Goal: Task Accomplishment & Management: Manage account settings

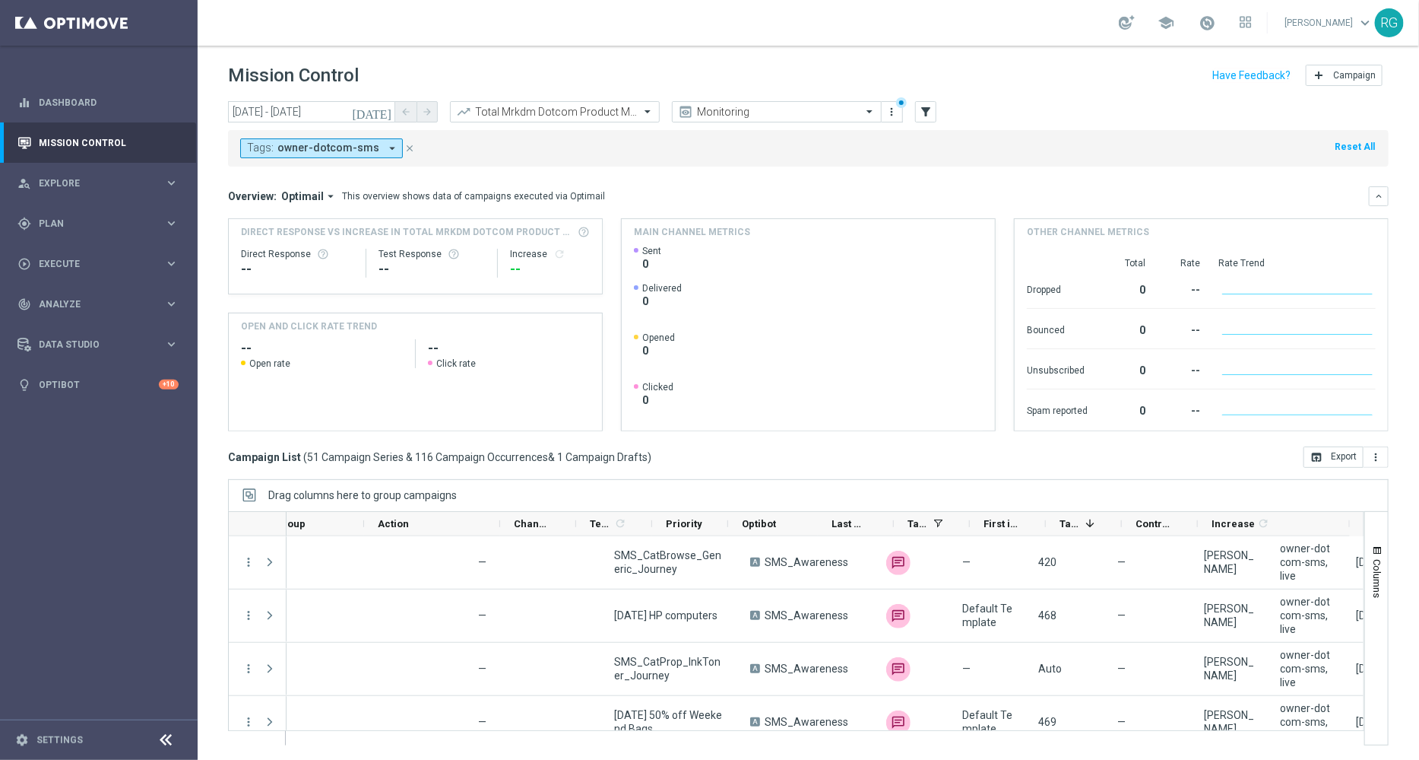
scroll to position [0, 372]
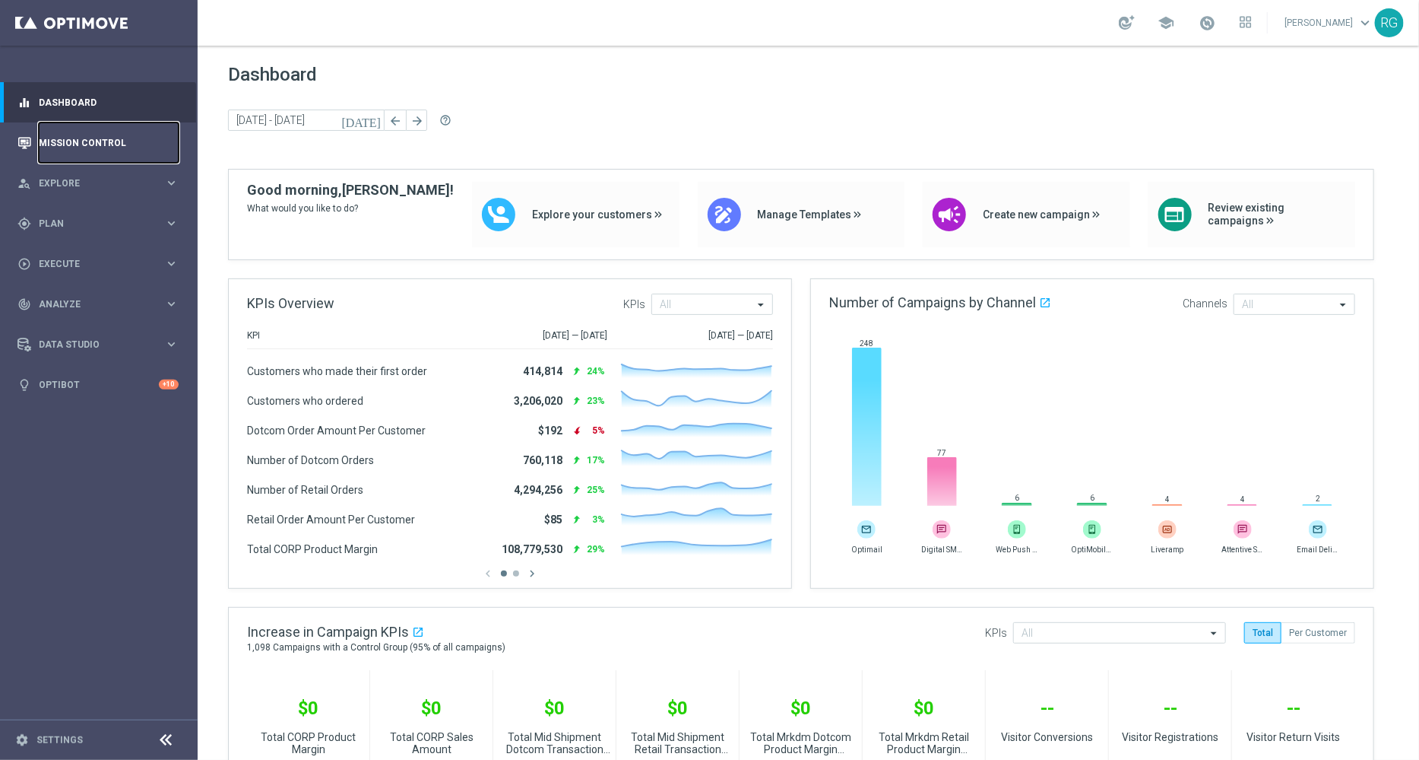
click at [103, 143] on link "Mission Control" at bounding box center [109, 142] width 140 height 40
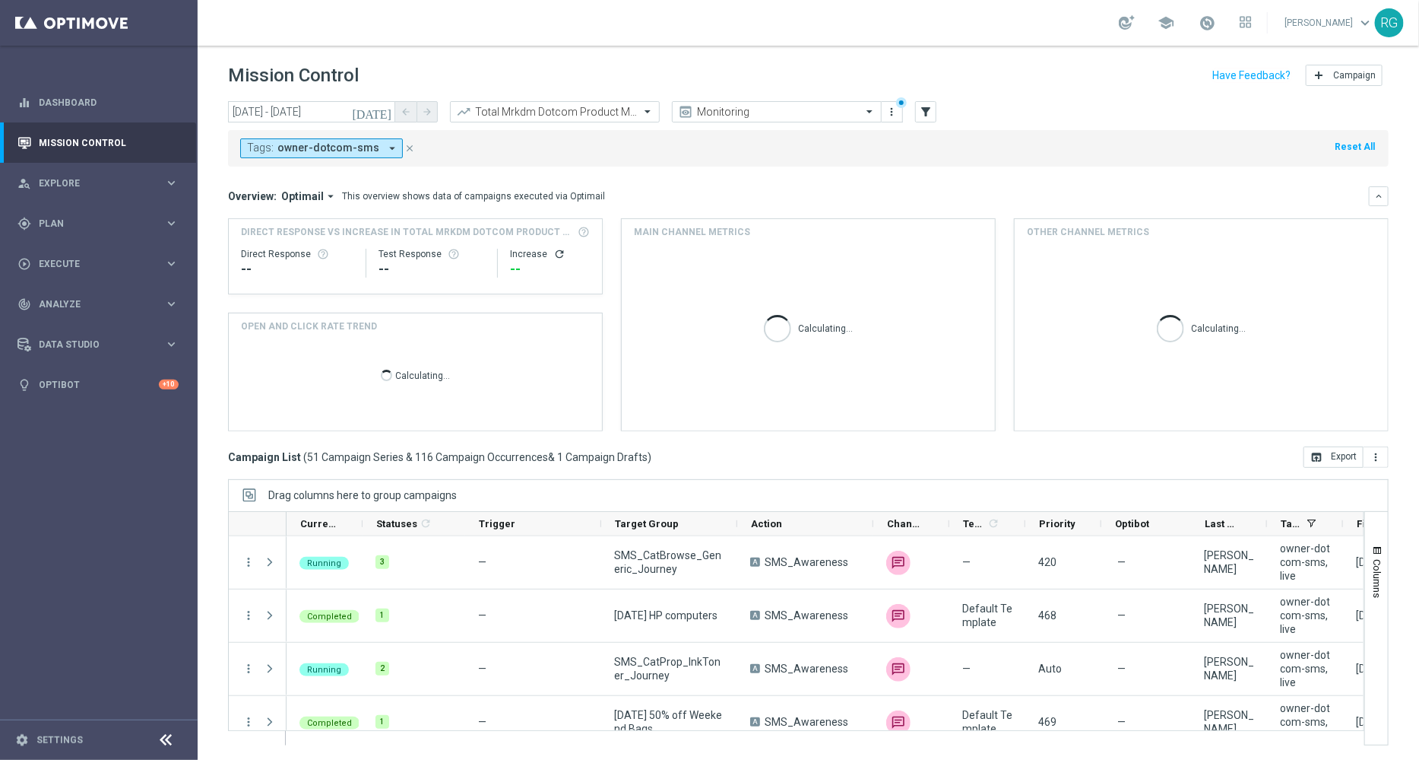
click at [385, 149] on icon "arrow_drop_down" at bounding box center [392, 148] width 14 height 14
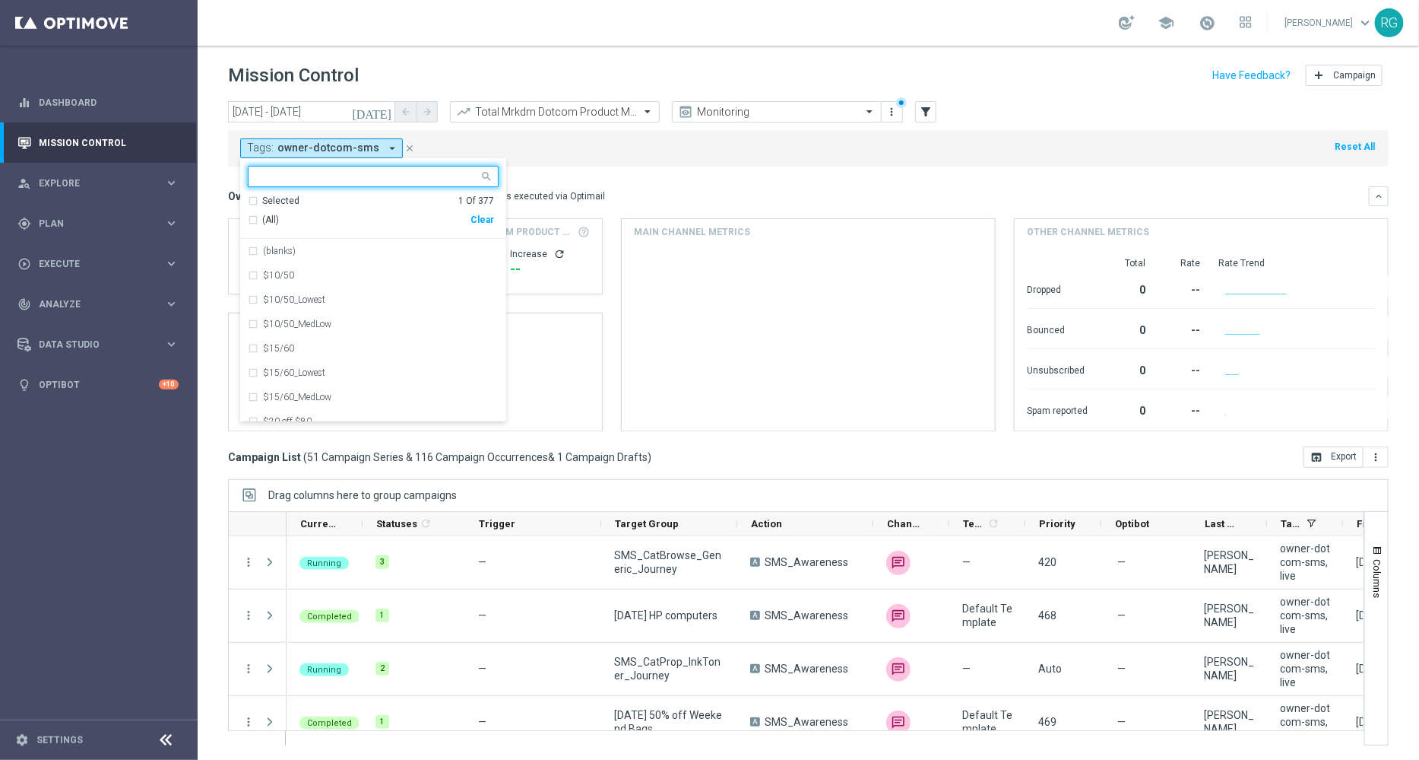
click at [0, 0] on div "Clear" at bounding box center [0, 0] width 0 height 0
click at [388, 173] on input "text" at bounding box center [367, 176] width 223 height 13
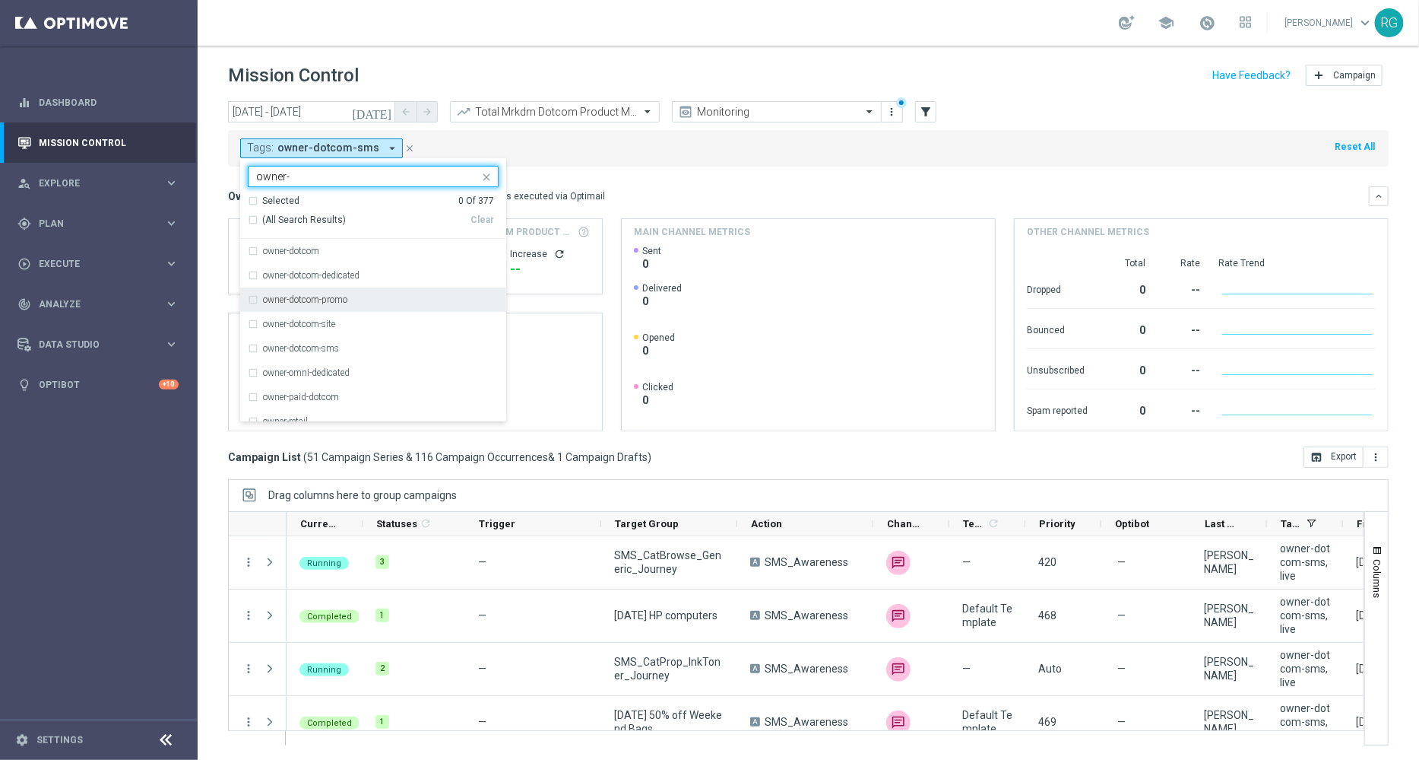
click at [365, 301] on div "owner-dotcom-promo" at bounding box center [381, 299] width 236 height 9
type input "owner-"
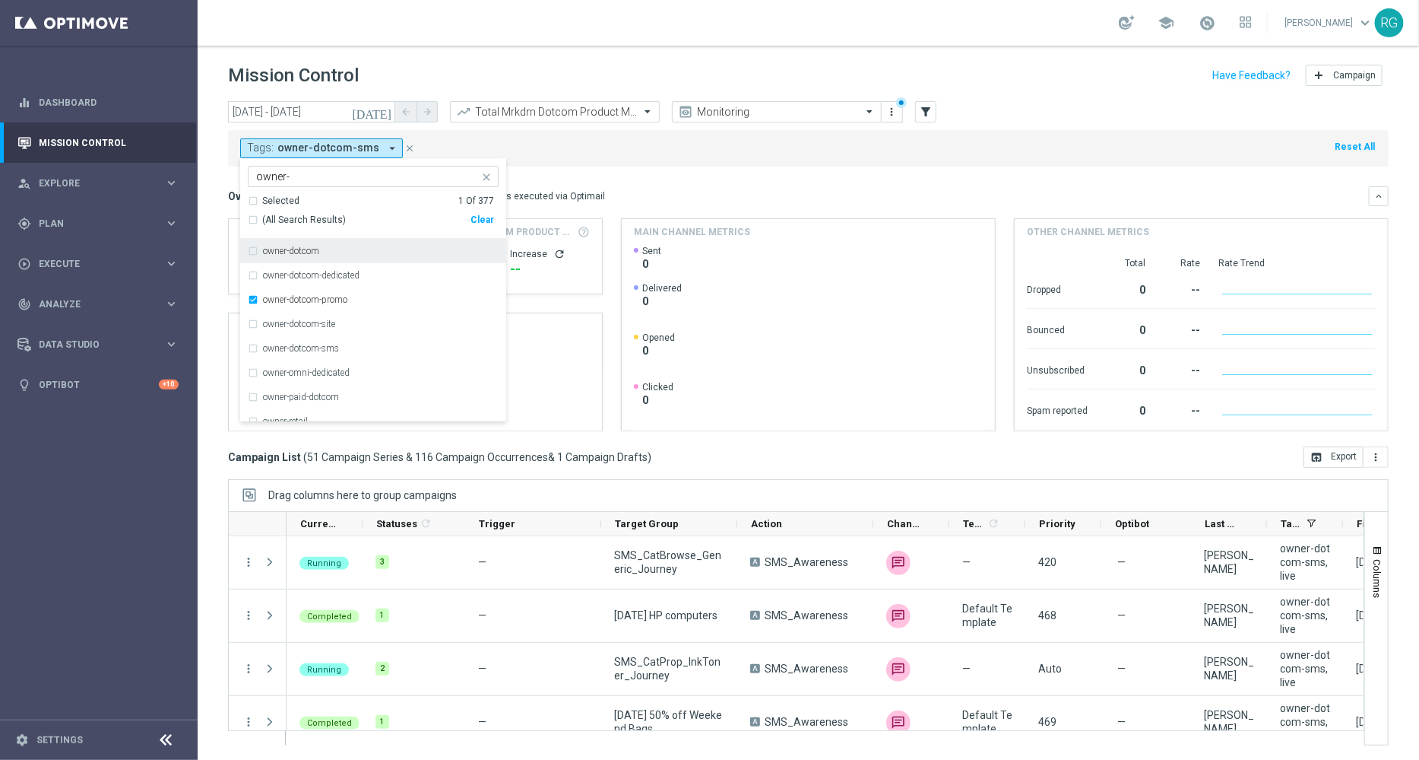
click at [780, 173] on mini-dashboard "Overview: Optimail arrow_drop_down This overview shows data of campaigns execut…" at bounding box center [808, 307] width 1161 height 280
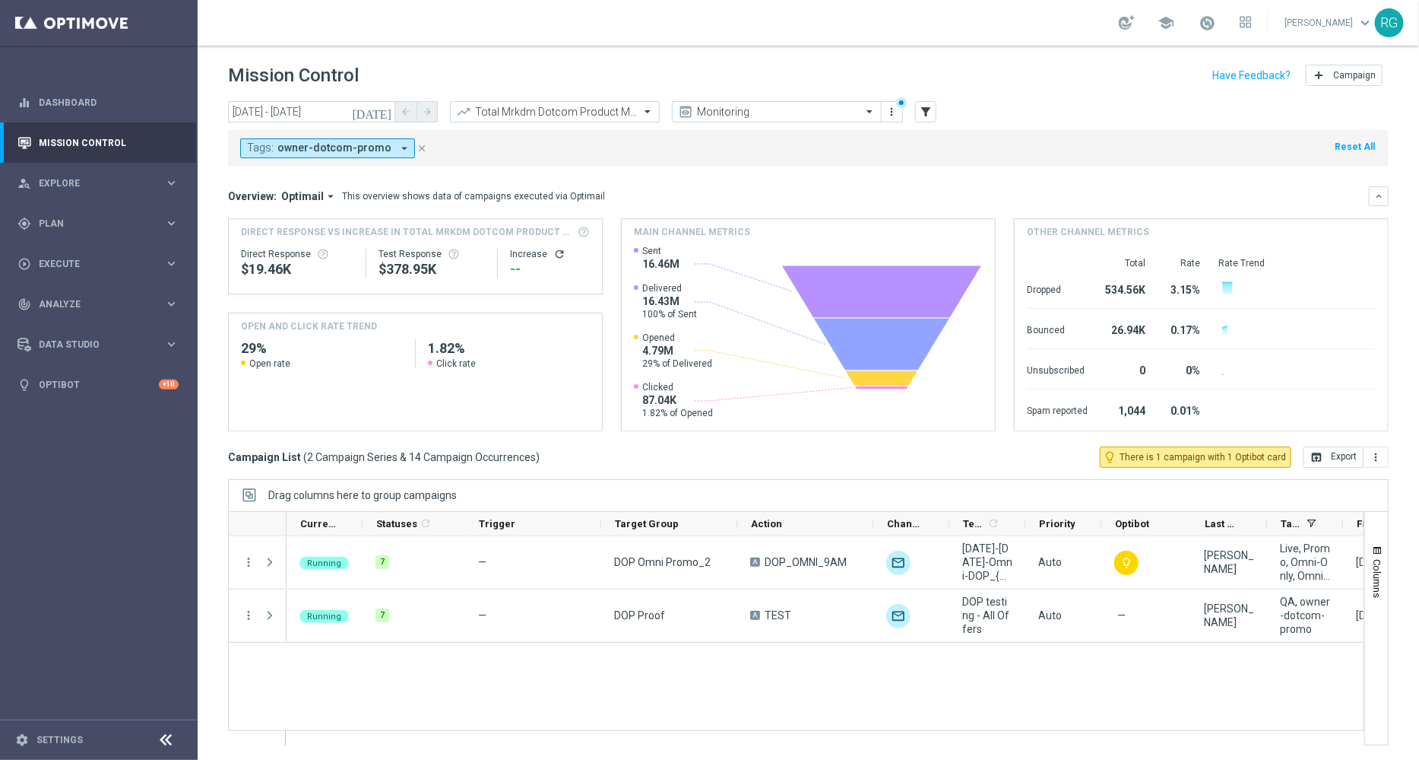
click at [387, 111] on icon "[DATE]" at bounding box center [372, 112] width 41 height 14
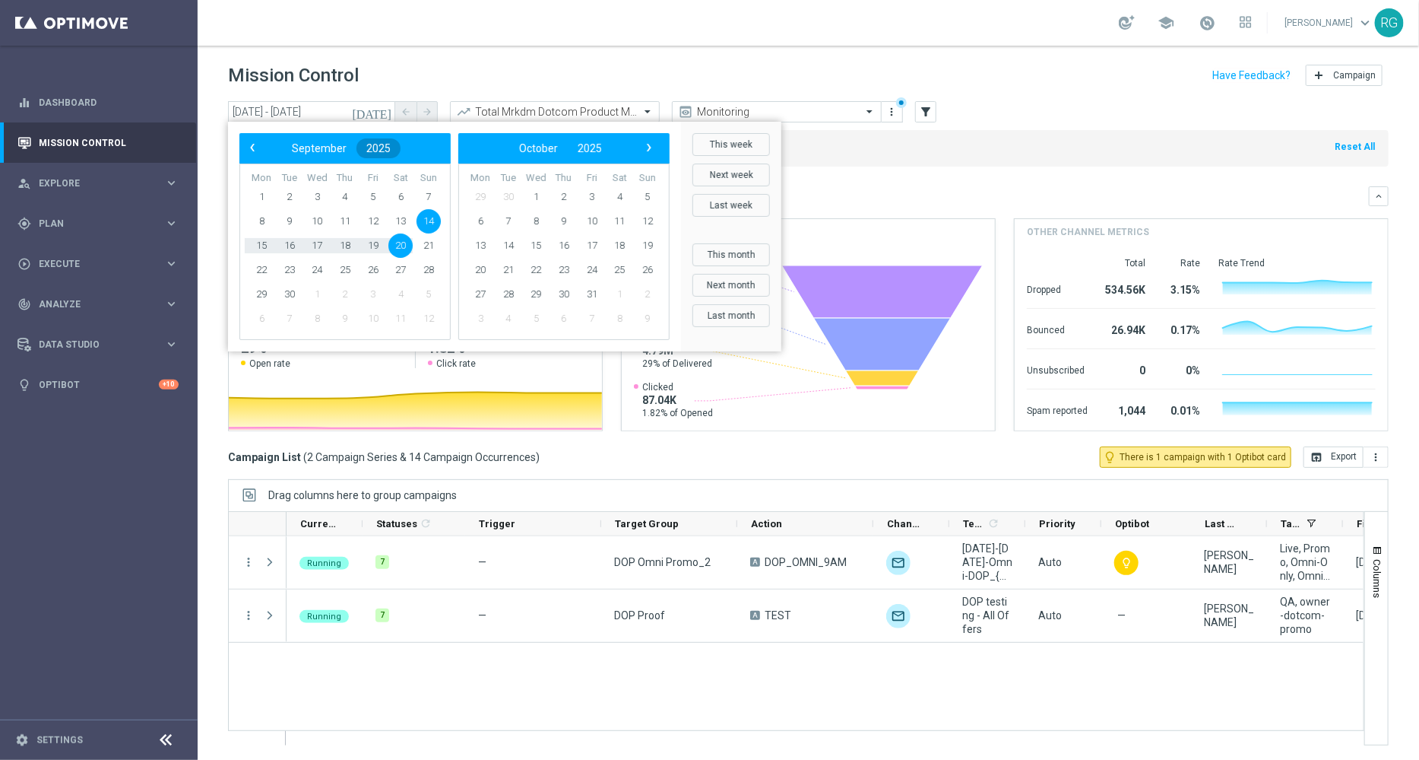
click at [382, 148] on span "2025" at bounding box center [378, 148] width 24 height 12
click at [370, 233] on span "2024" at bounding box center [369, 230] width 35 height 35
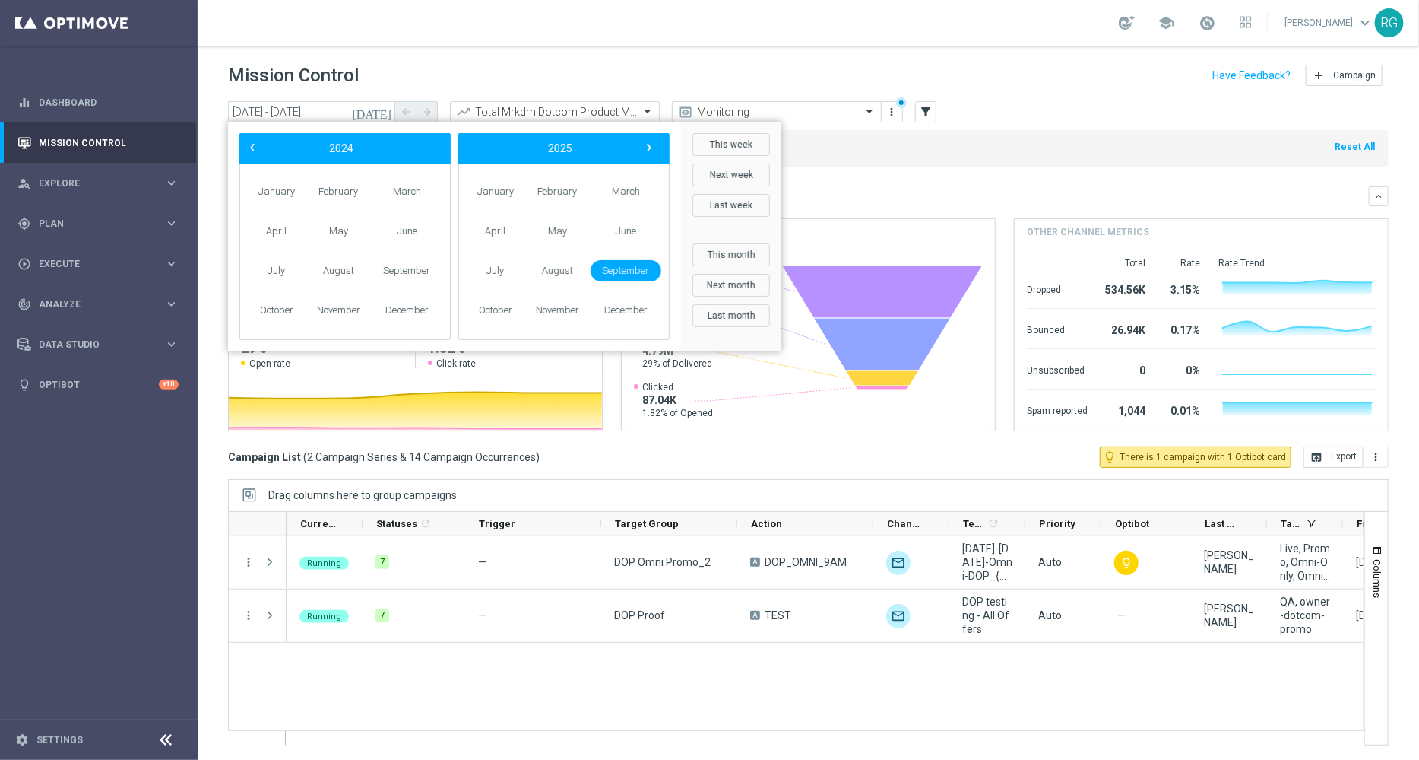
click at [630, 274] on span "September" at bounding box center [626, 271] width 71 height 22
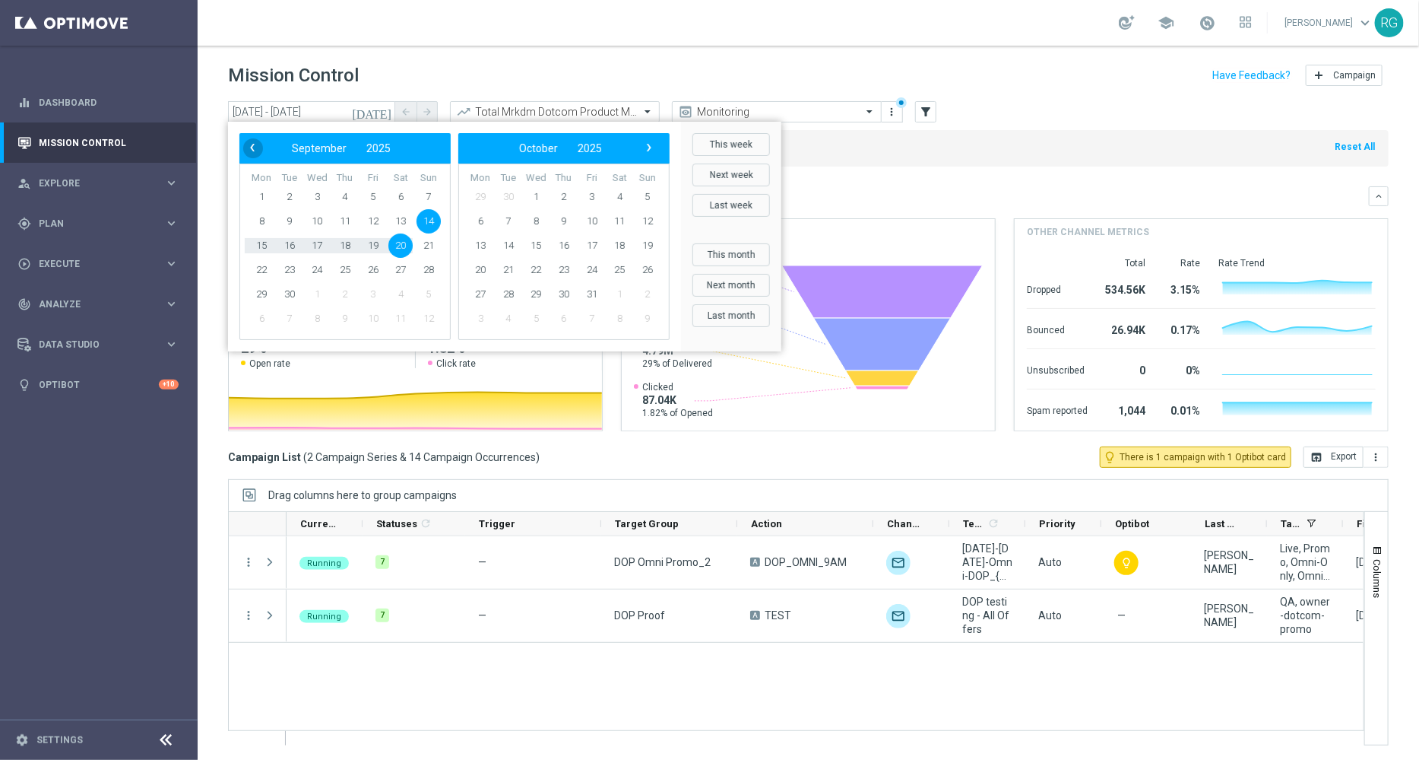
click at [257, 145] on span "‹" at bounding box center [253, 148] width 20 height 20
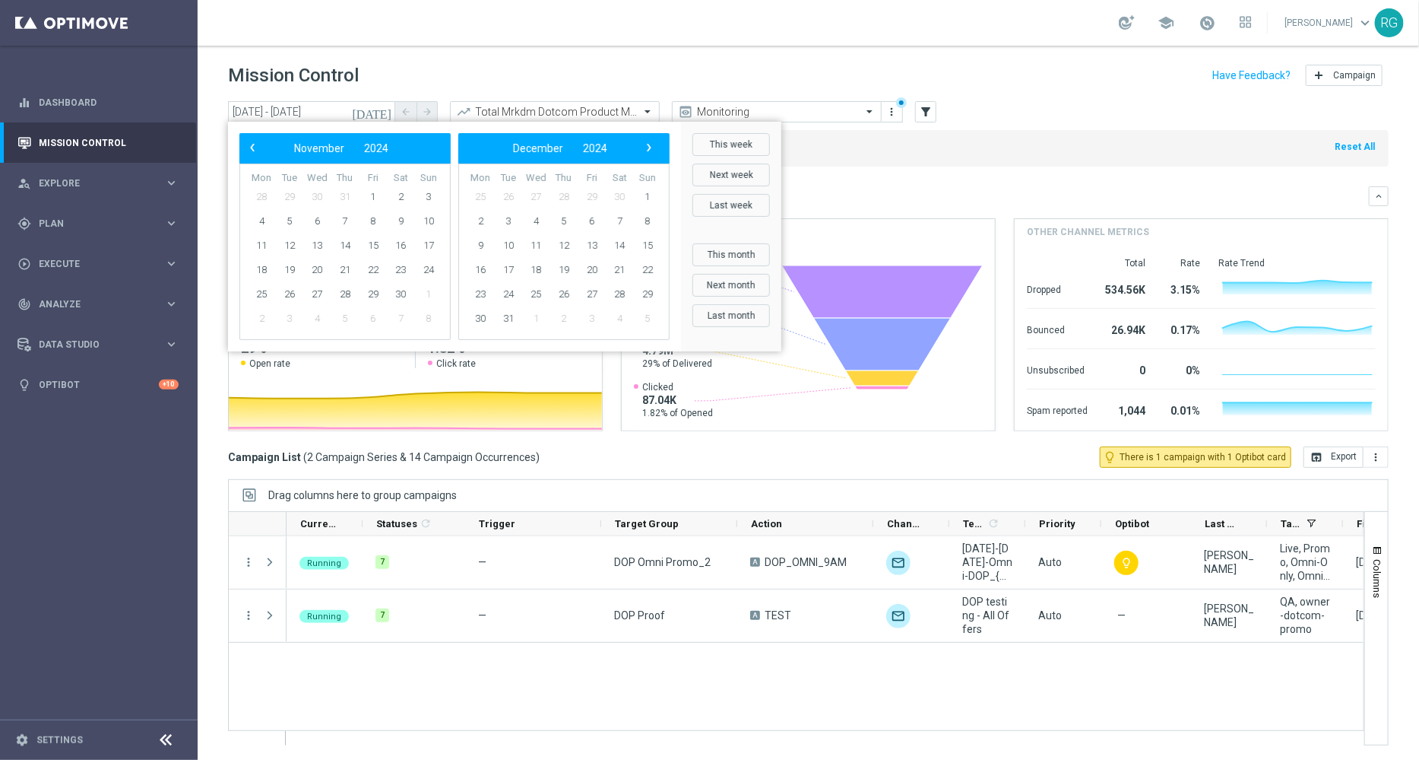
click at [257, 145] on span "‹" at bounding box center [253, 148] width 20 height 20
click at [647, 141] on span "›" at bounding box center [649, 148] width 20 height 20
click at [650, 242] on span "15" at bounding box center [648, 245] width 24 height 24
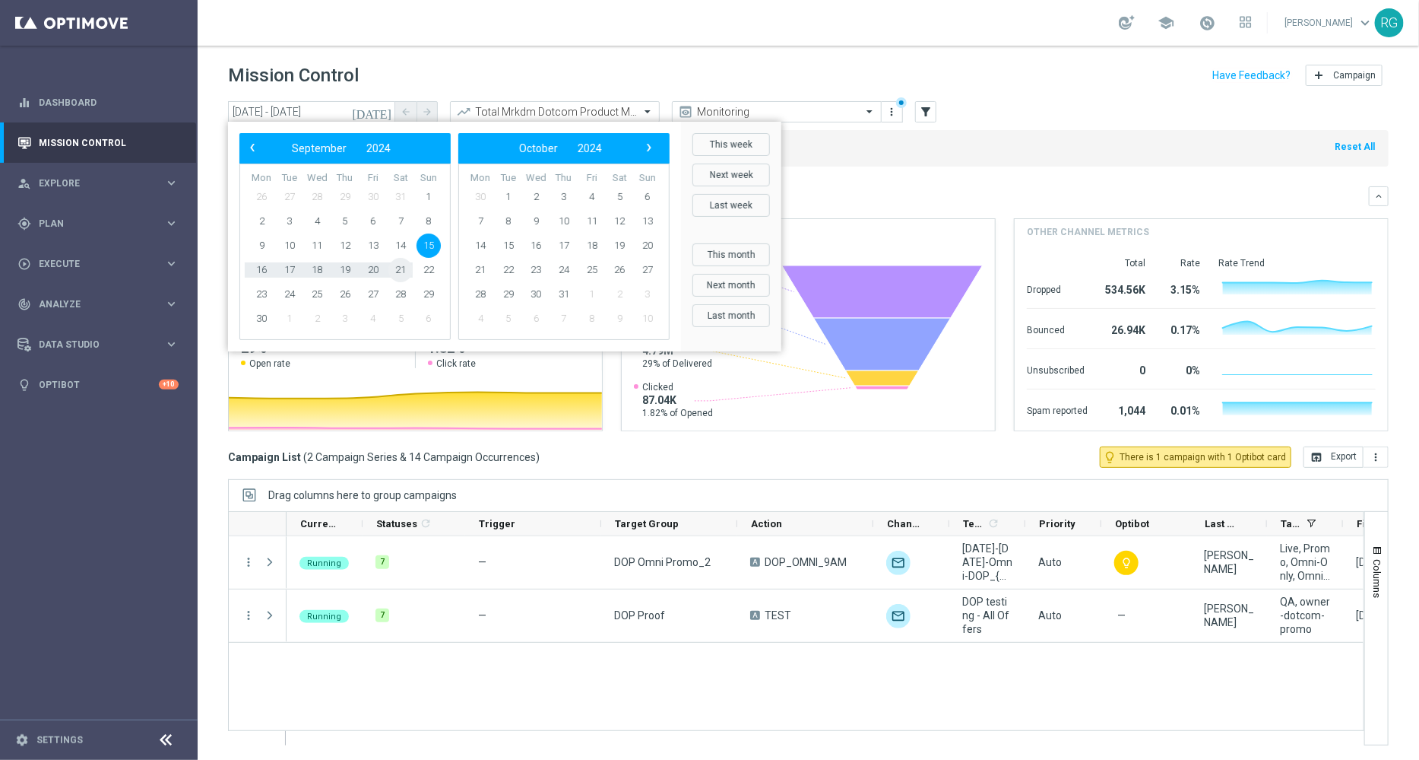
click at [399, 268] on span "21" at bounding box center [401, 270] width 24 height 24
type input "15 Sep 2024 - 21 Sep 2024"
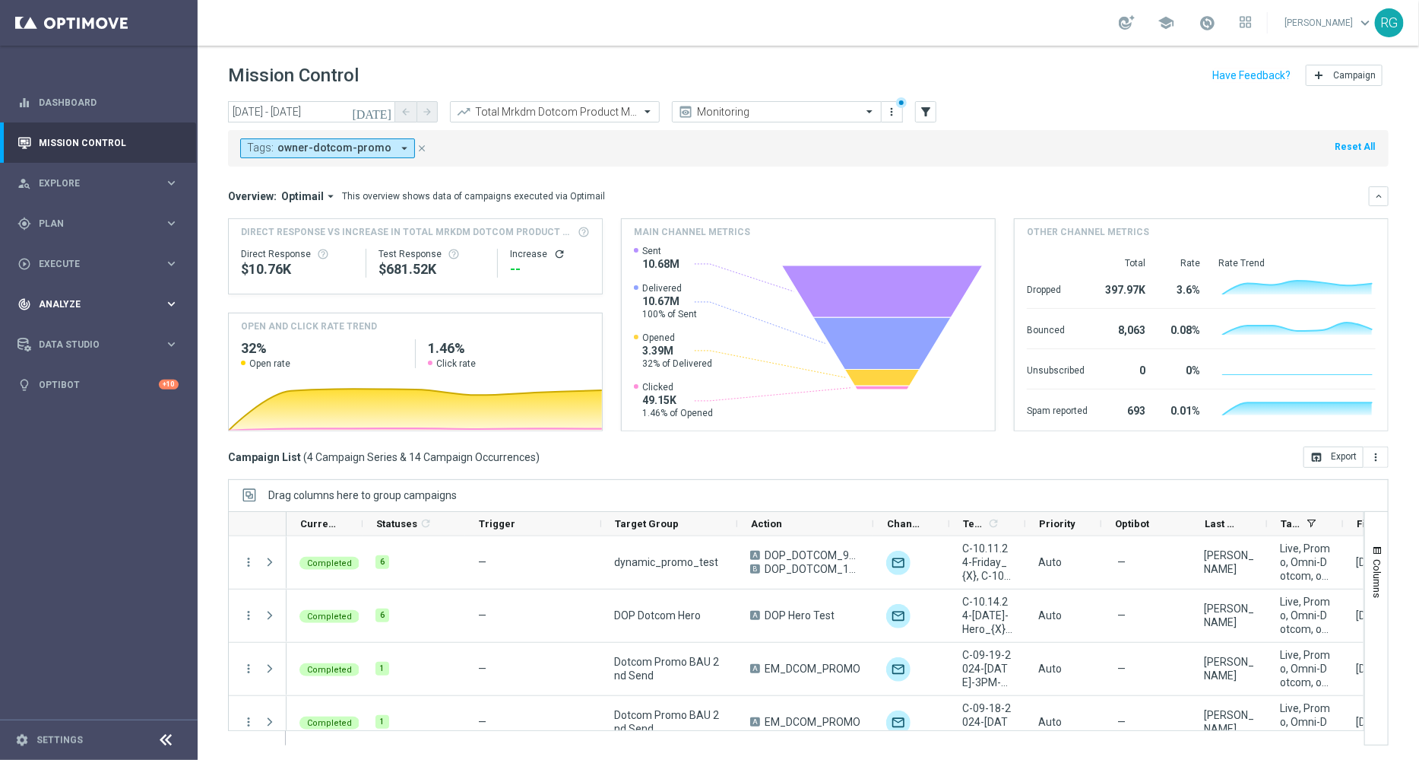
click at [59, 313] on div "track_changes Analyze keyboard_arrow_right" at bounding box center [98, 304] width 196 height 40
click at [57, 456] on accordion "BI Studio keyboard_arrow_right Campaigns Deliverability Emails Baseline Matchba…" at bounding box center [118, 449] width 157 height 23
click at [71, 446] on span "BI Studio" at bounding box center [94, 449] width 109 height 9
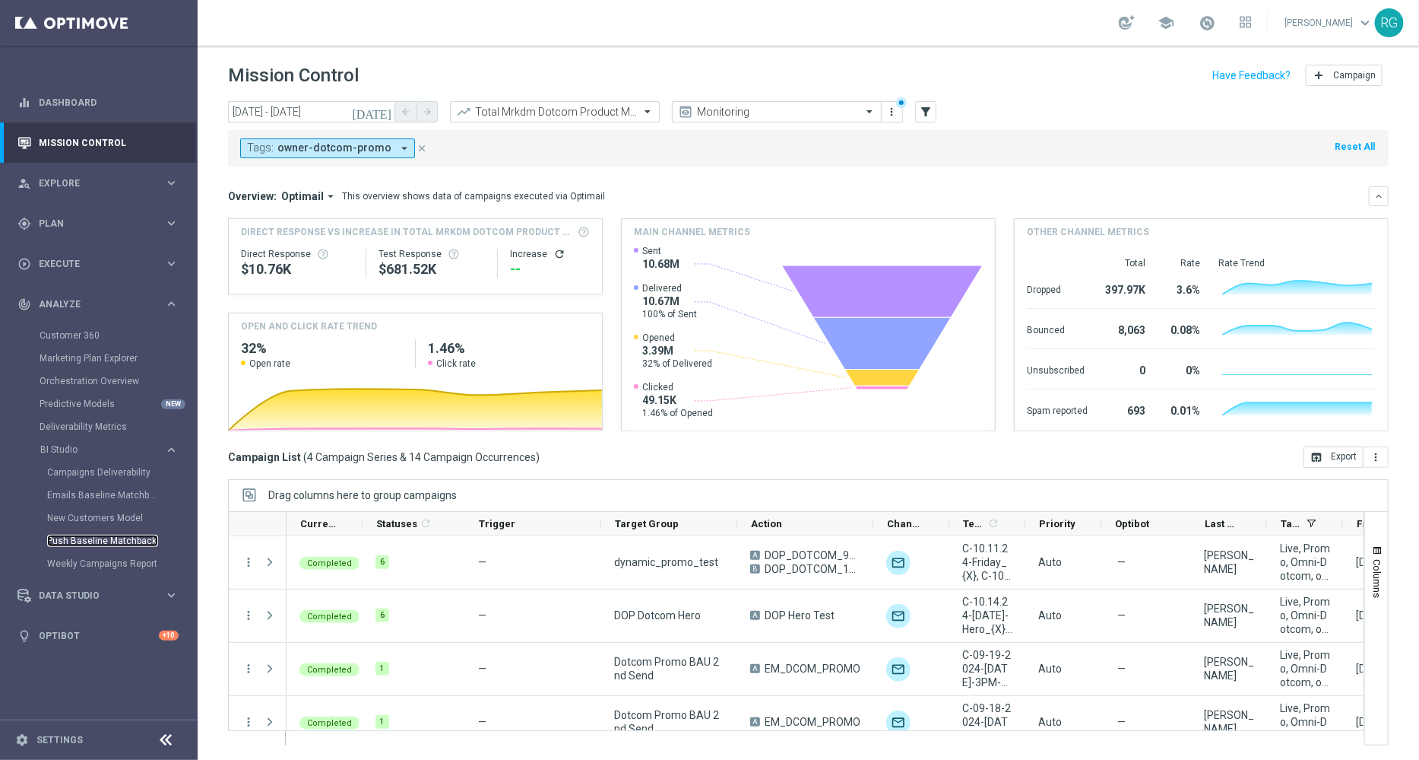
click at [105, 542] on link "Push Baseline Matchback" at bounding box center [102, 540] width 111 height 12
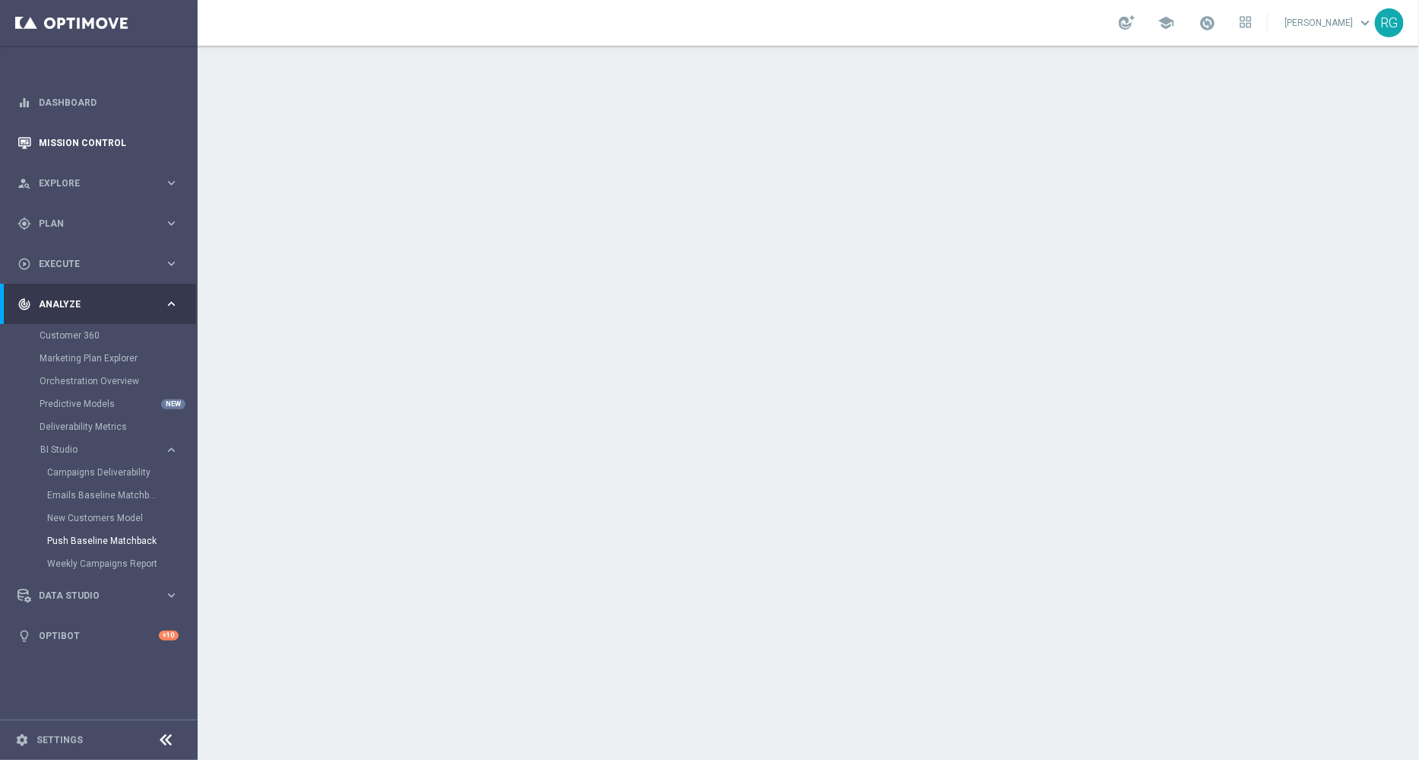
click at [82, 143] on link "Mission Control" at bounding box center [109, 142] width 140 height 40
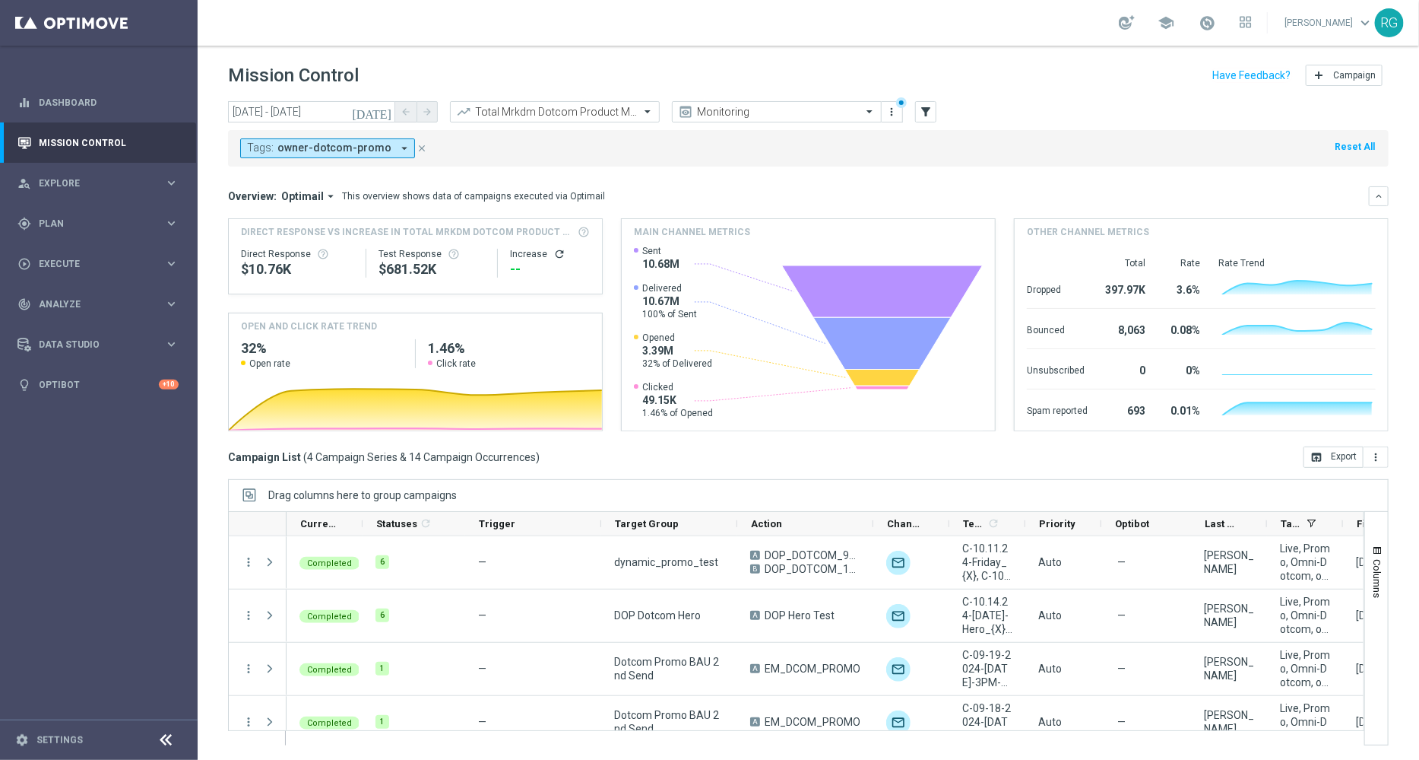
click at [385, 111] on icon "[DATE]" at bounding box center [372, 112] width 41 height 14
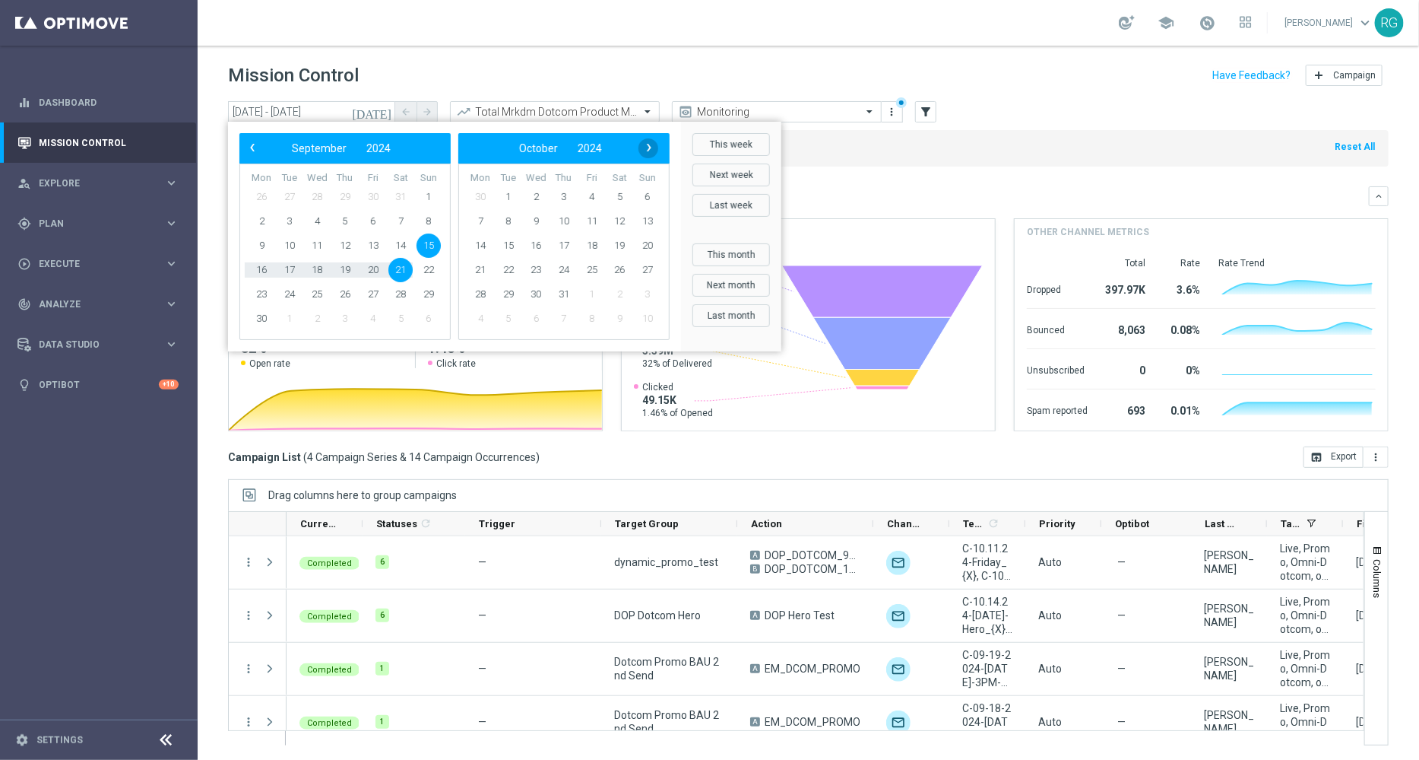
click at [645, 146] on span "›" at bounding box center [649, 148] width 20 height 20
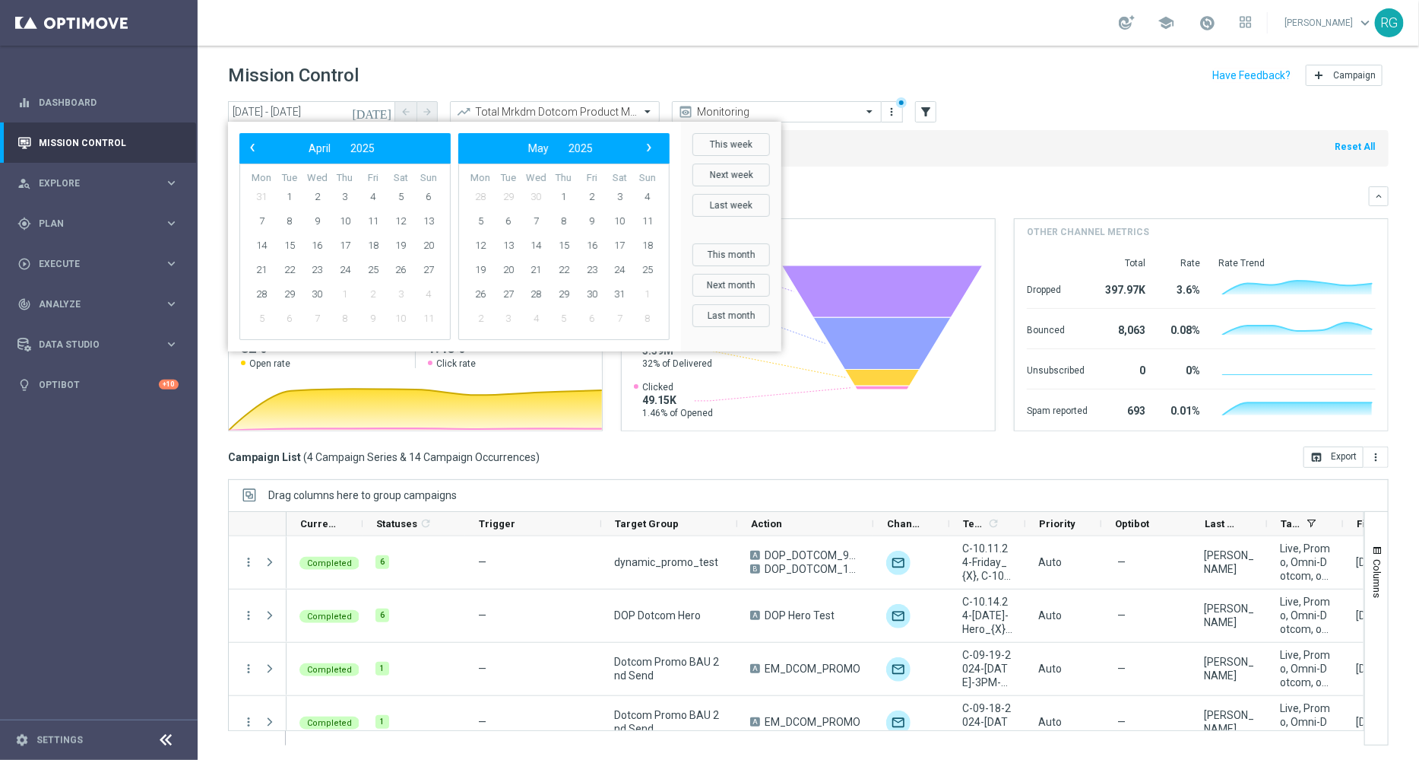
click at [645, 146] on span "›" at bounding box center [649, 148] width 20 height 20
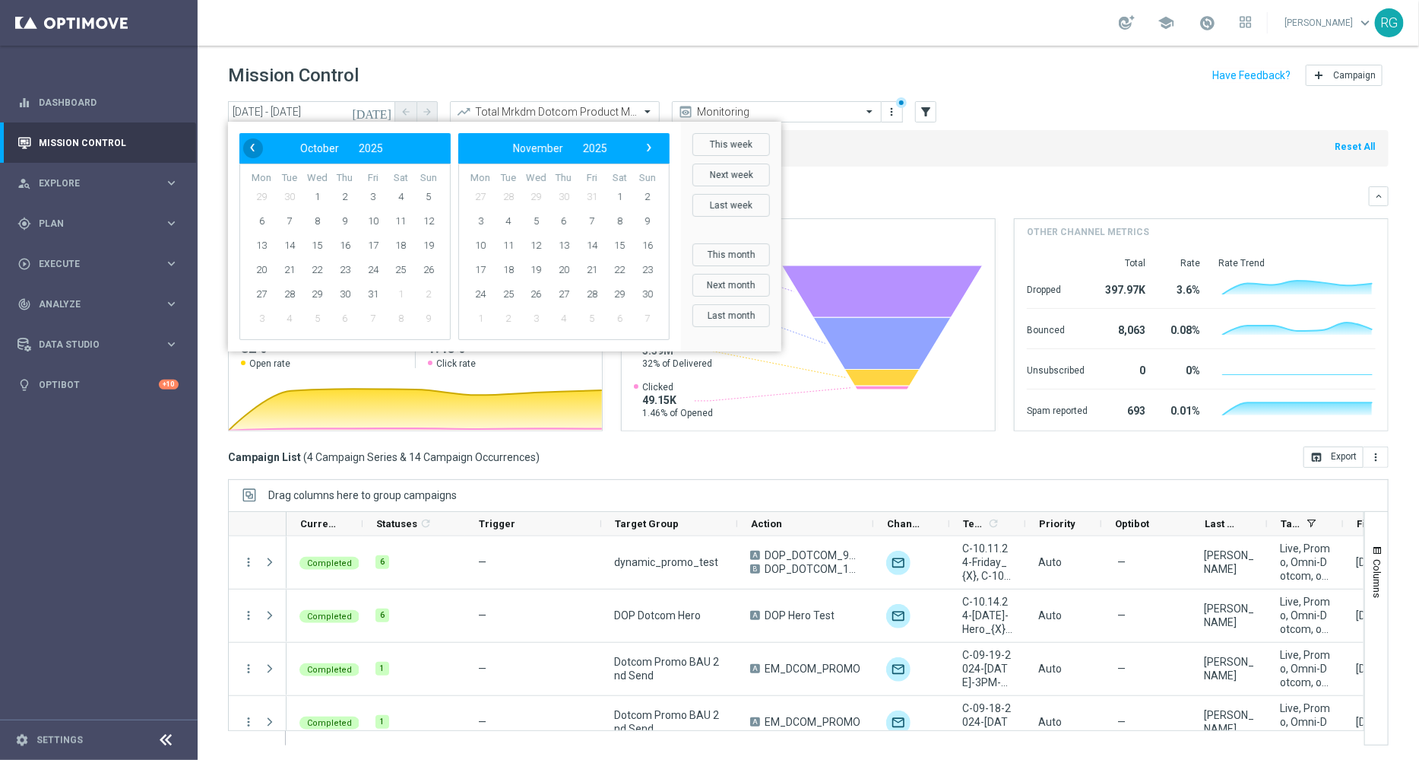
click at [248, 150] on span "‹" at bounding box center [253, 148] width 20 height 20
click at [271, 293] on span "29" at bounding box center [261, 294] width 24 height 24
click at [657, 189] on span "5" at bounding box center [648, 197] width 24 height 24
type input "29 Sep 2025 - 05 Oct 2025"
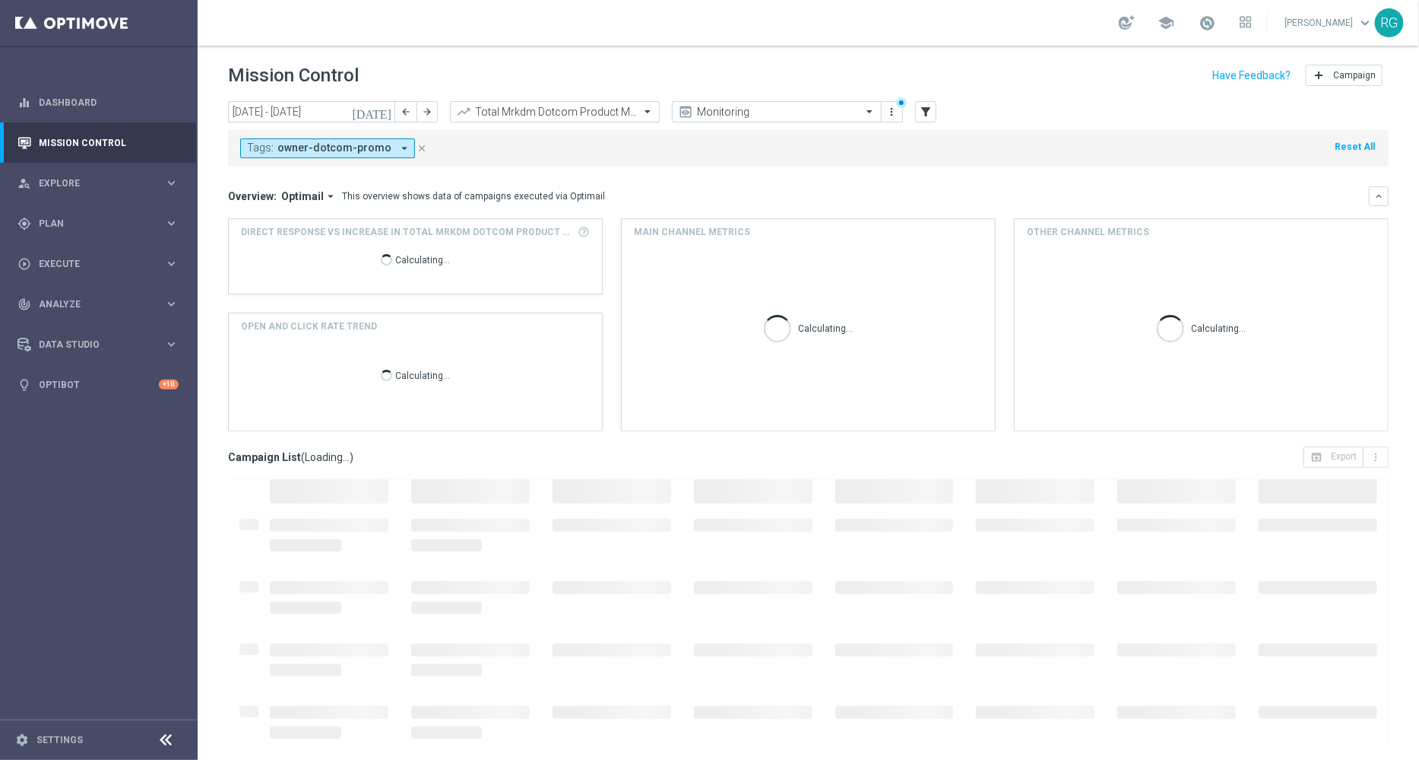
click at [693, 32] on div "school Rebecca Gagnon keyboard_arrow_down RG" at bounding box center [809, 23] width 1222 height 46
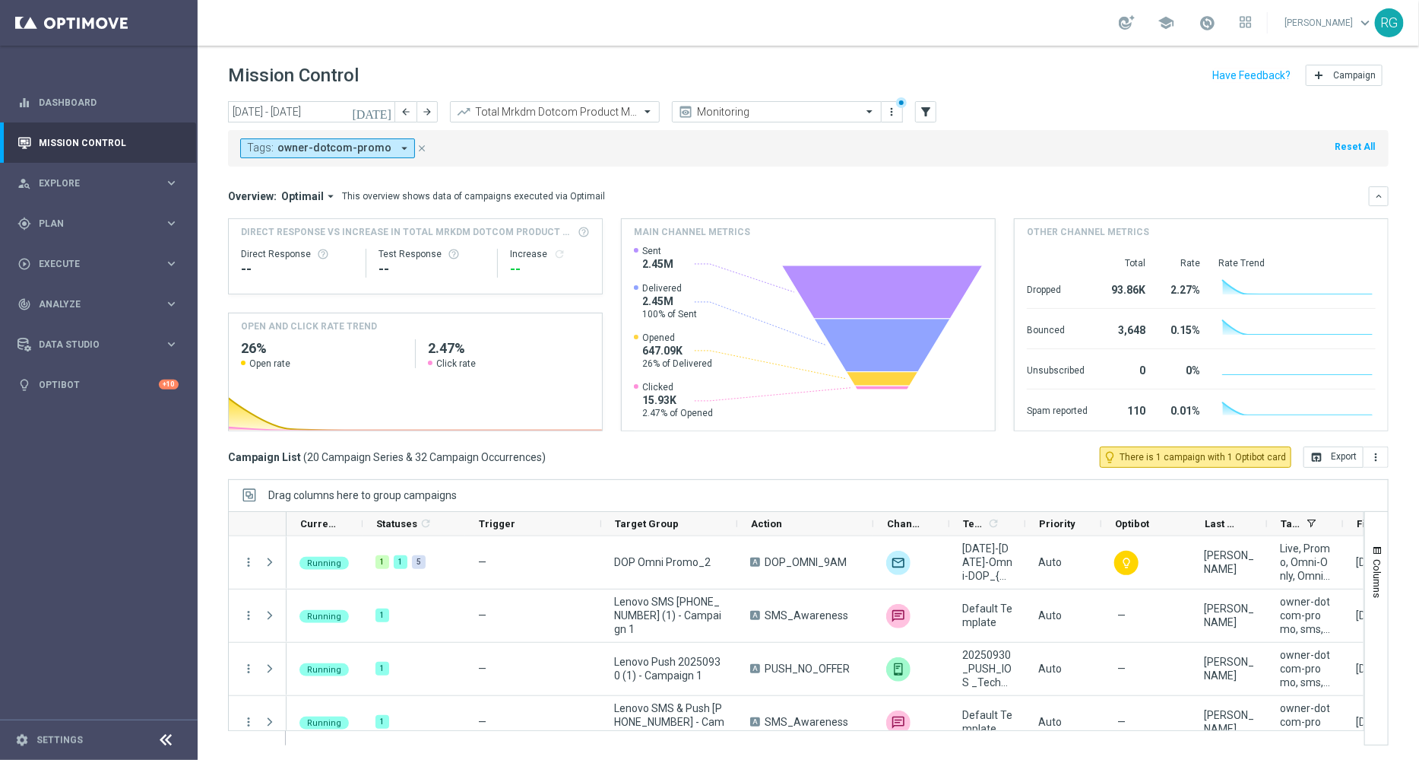
click at [1020, 62] on div "Mission Control add Campaign" at bounding box center [808, 76] width 1161 height 30
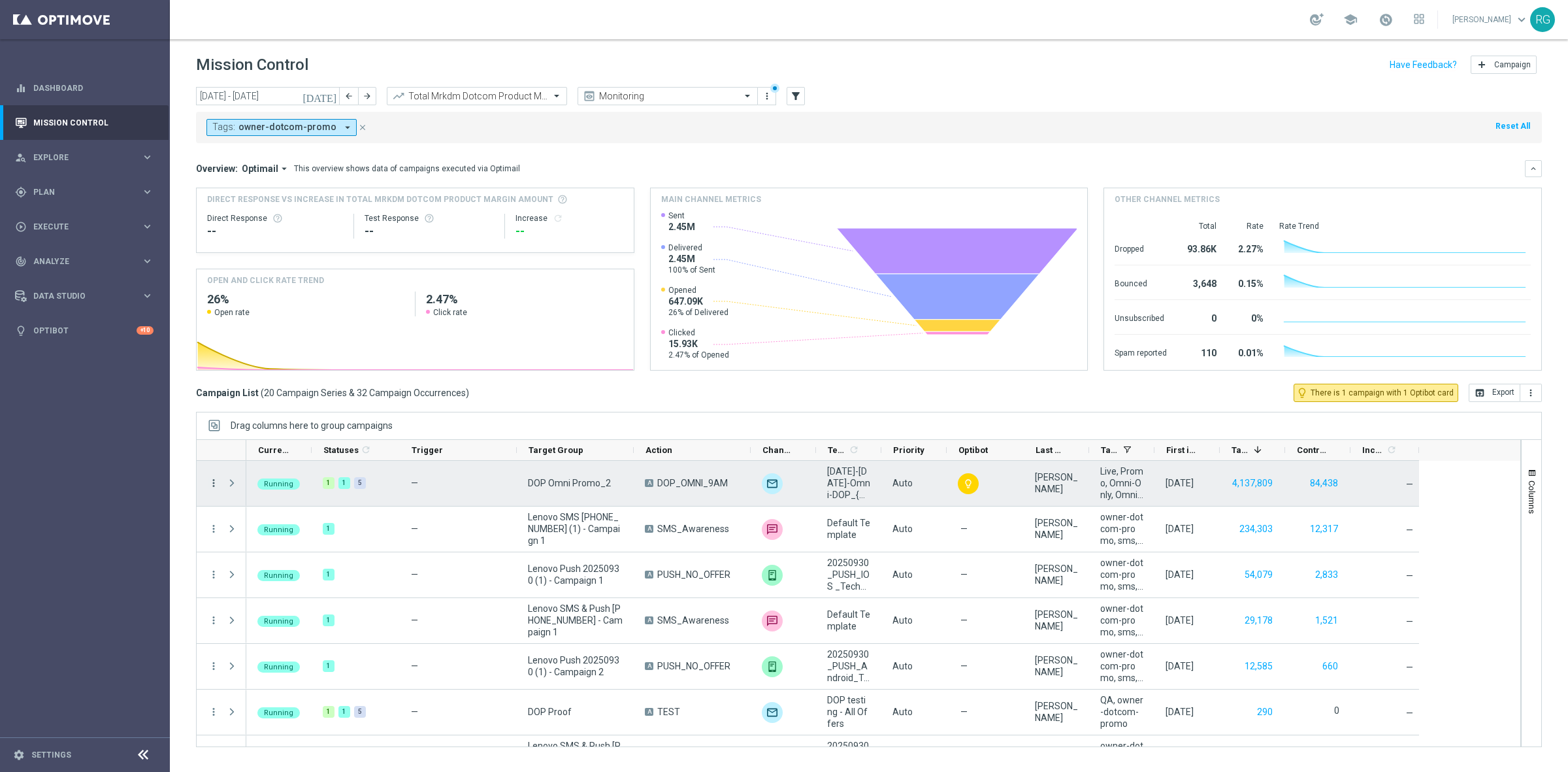
click at [214, 481] on icon "more_vert" at bounding box center [214, 483] width 12 height 12
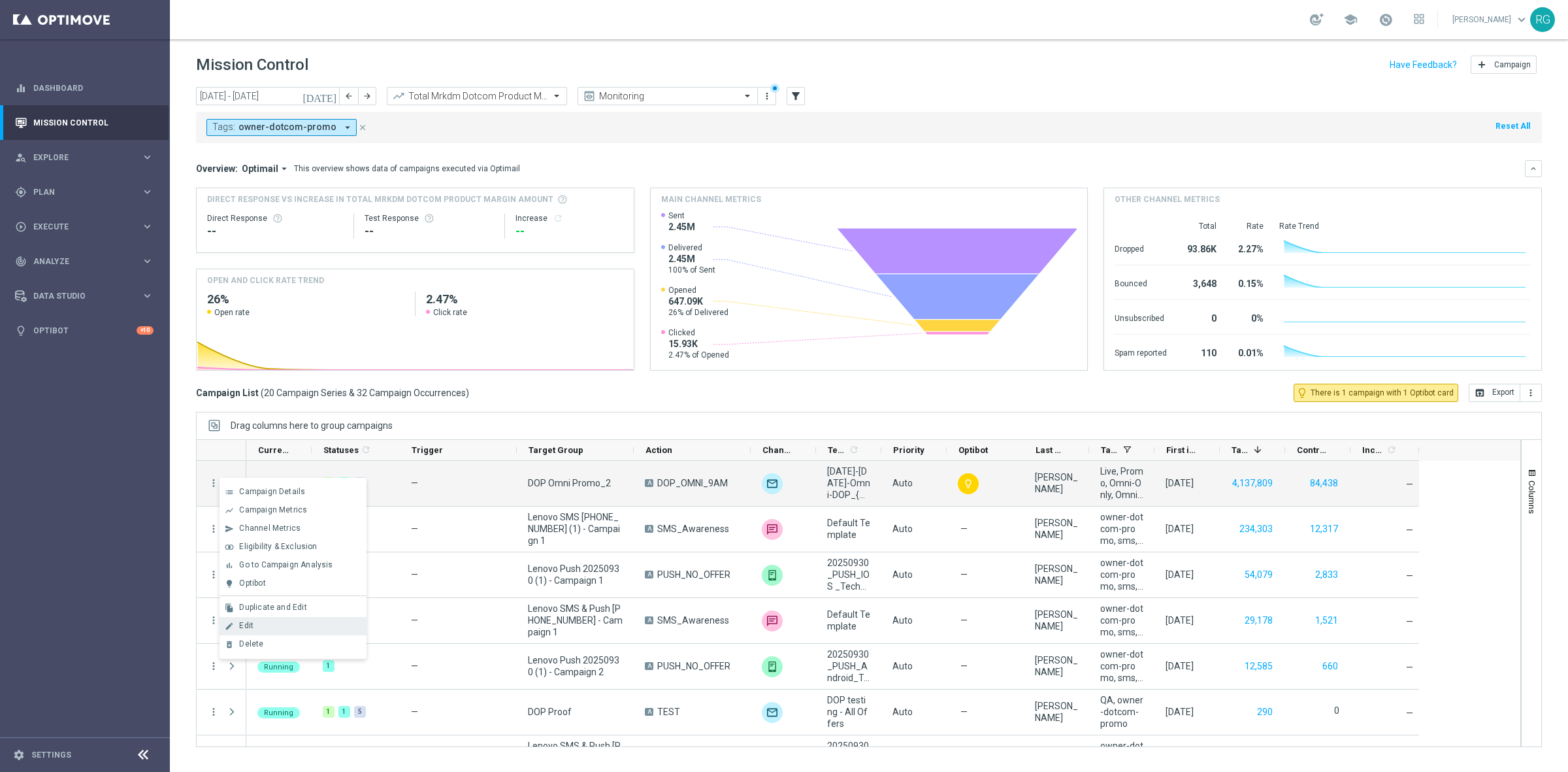
click at [268, 633] on div "edit Edit" at bounding box center [292, 626] width 147 height 18
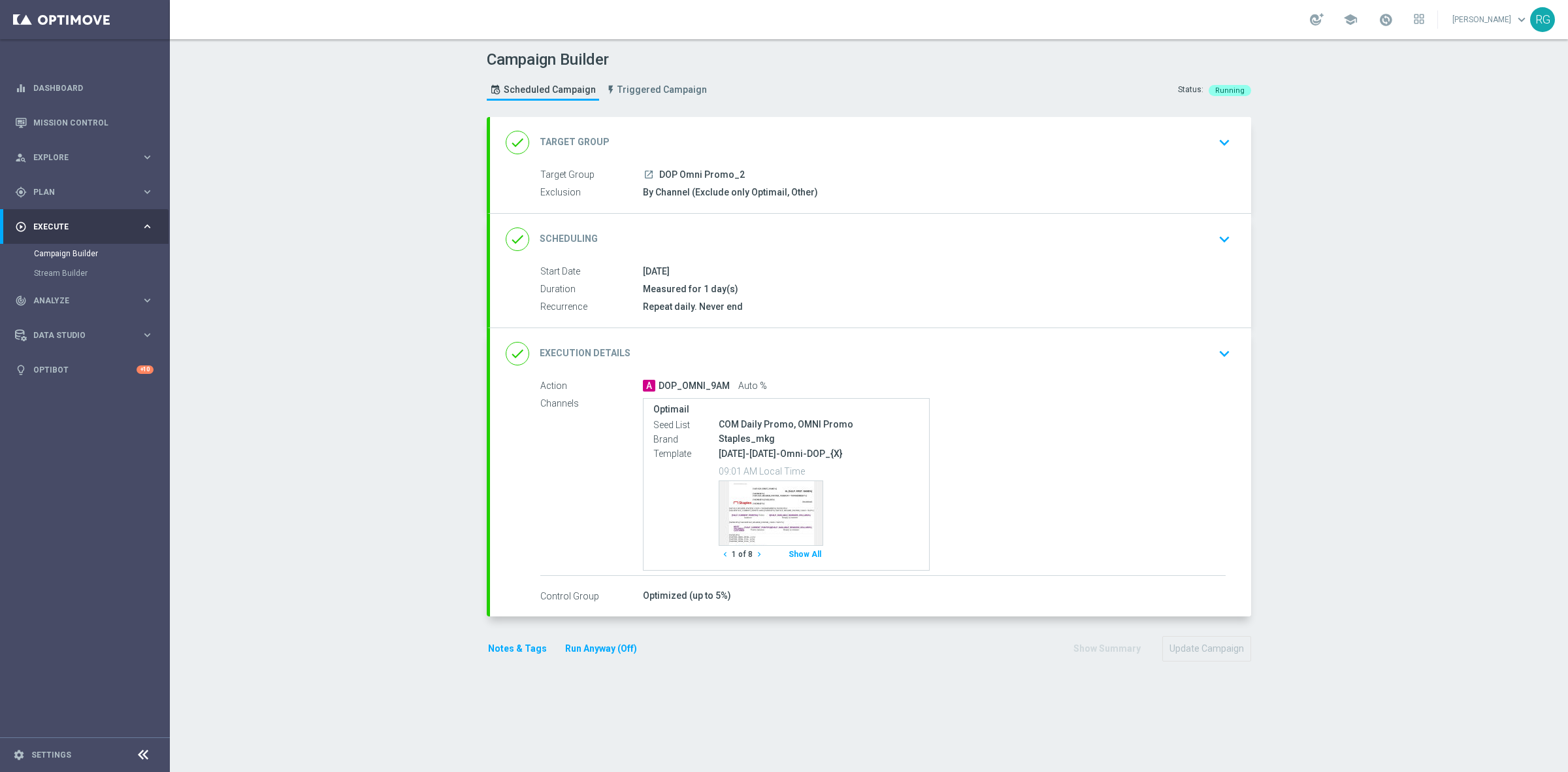
click at [1214, 351] on icon "keyboard_arrow_down" at bounding box center [1223, 353] width 20 height 20
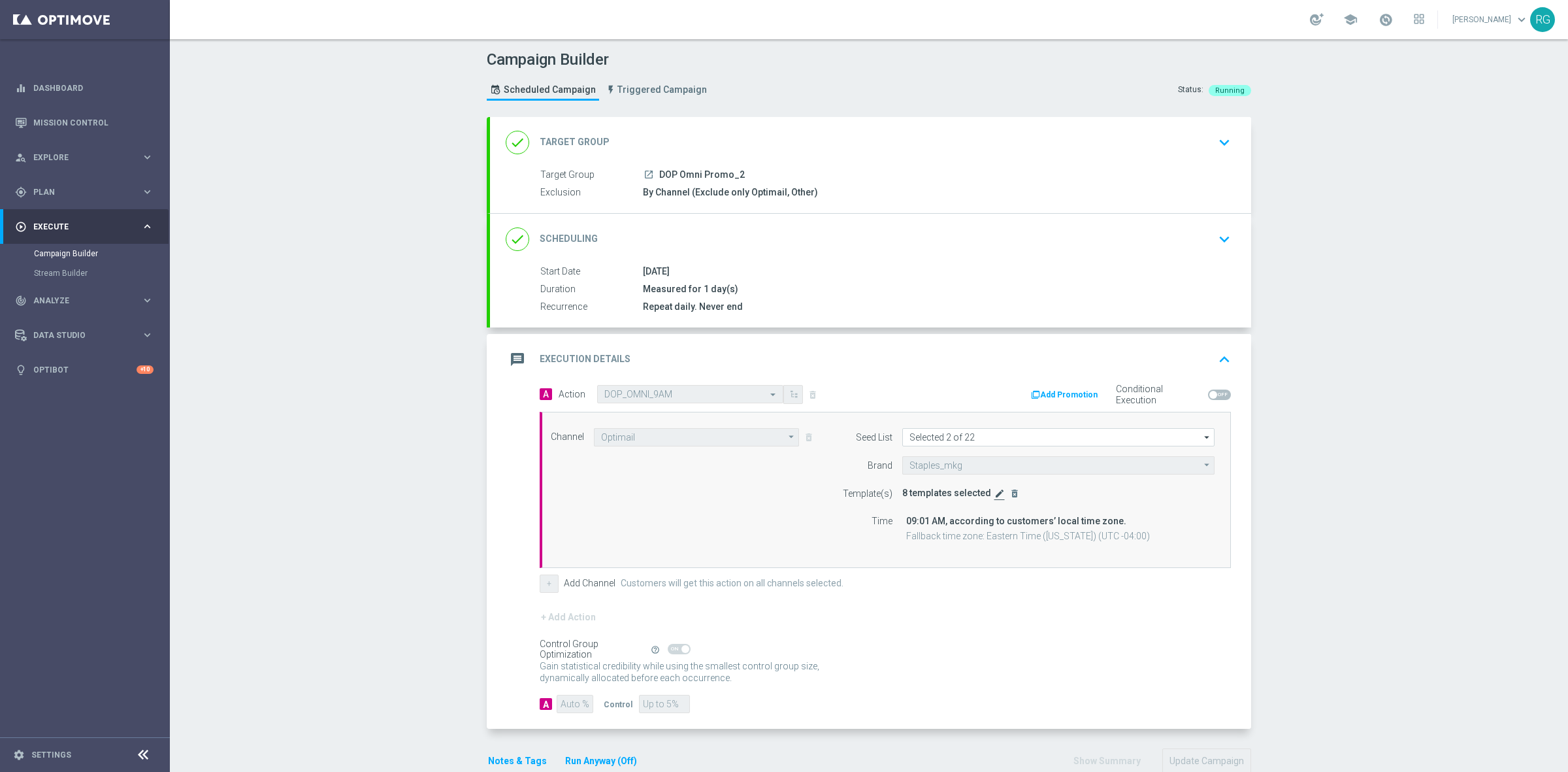
click at [994, 498] on icon "edit" at bounding box center [999, 493] width 10 height 10
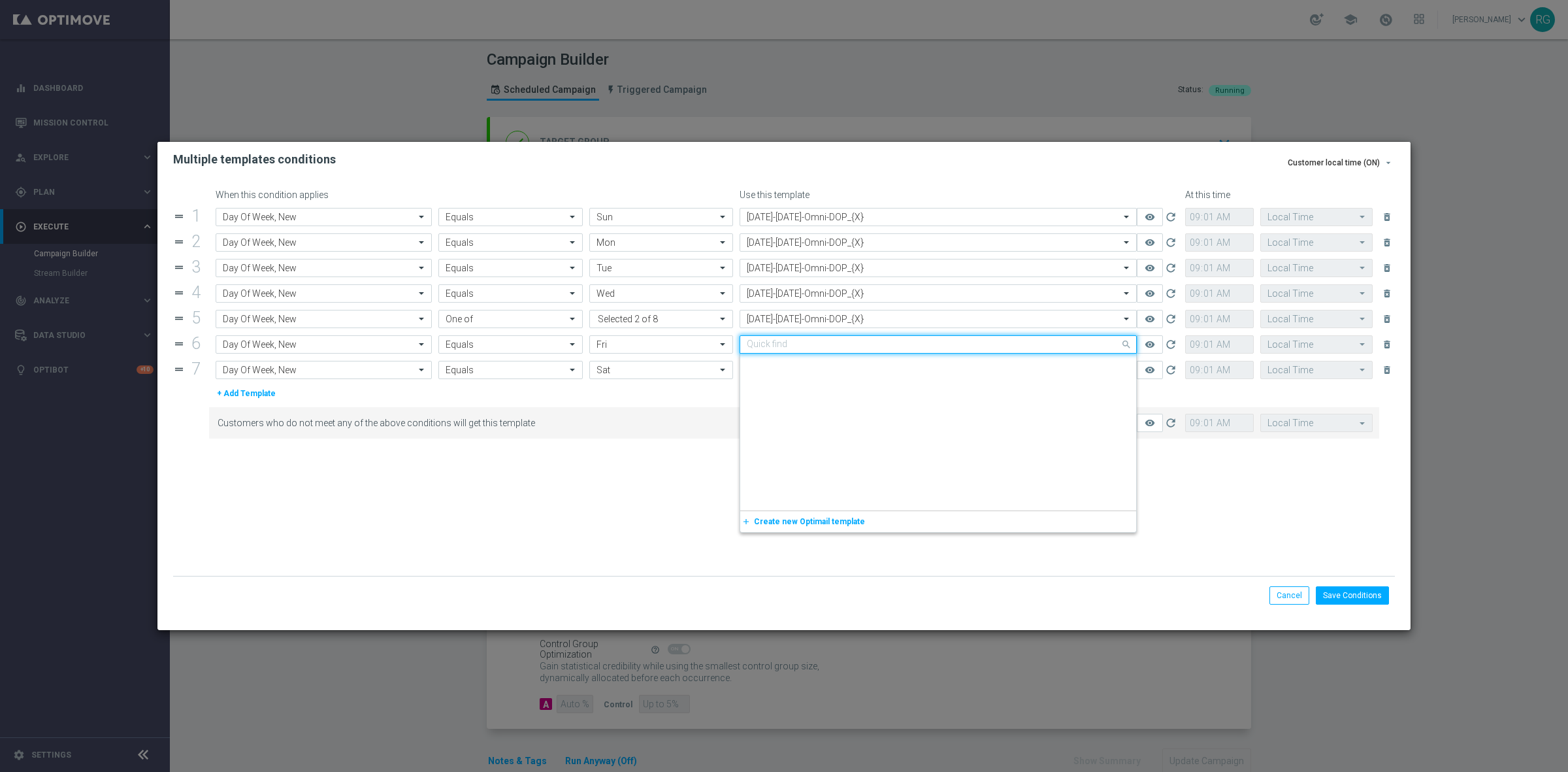
click at [819, 347] on input "text" at bounding box center [924, 345] width 357 height 11
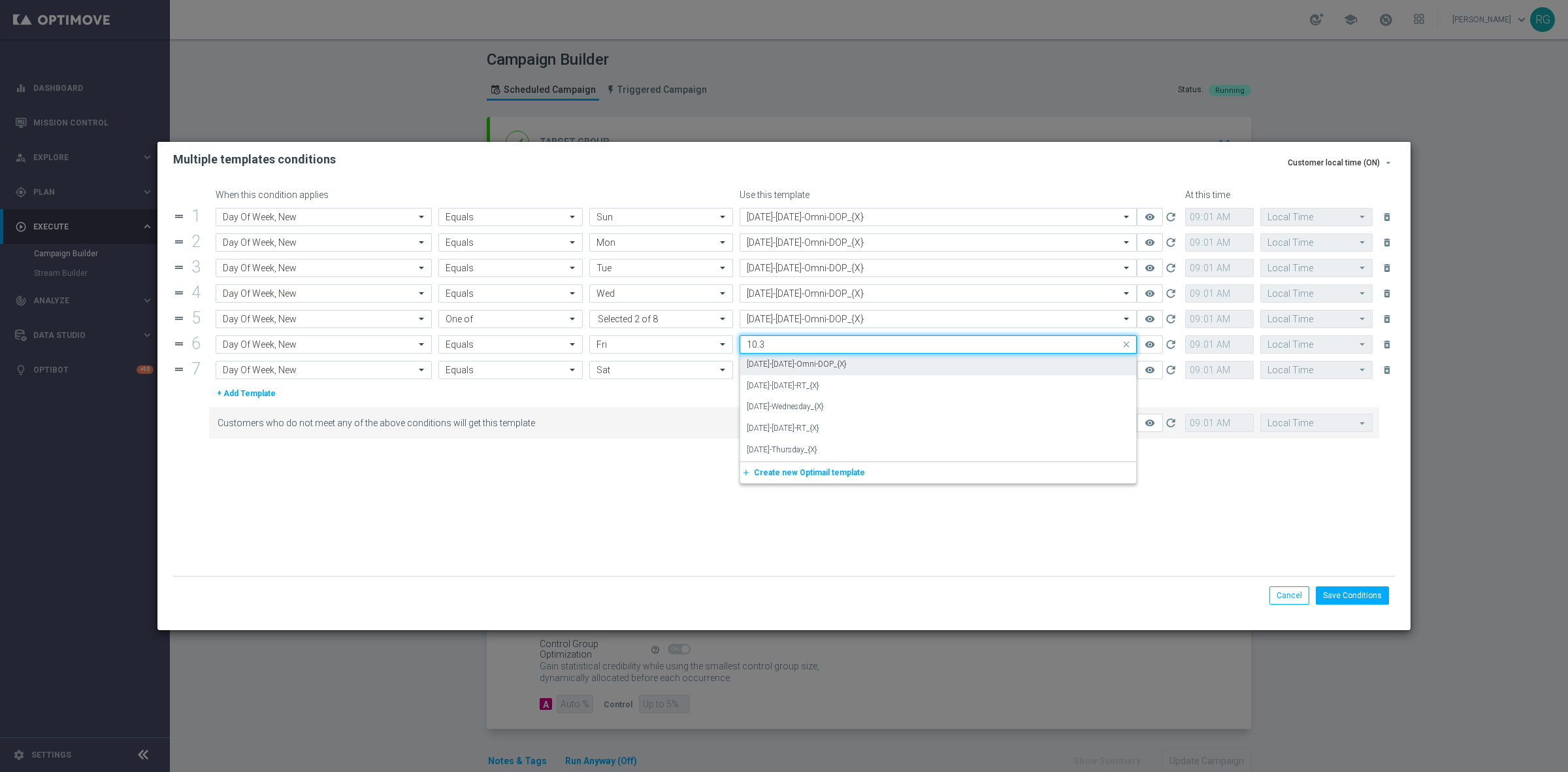
click at [827, 367] on label "10.3.25-Friday-Omni-DOP_{X}" at bounding box center [796, 364] width 100 height 11
type input "10.3"
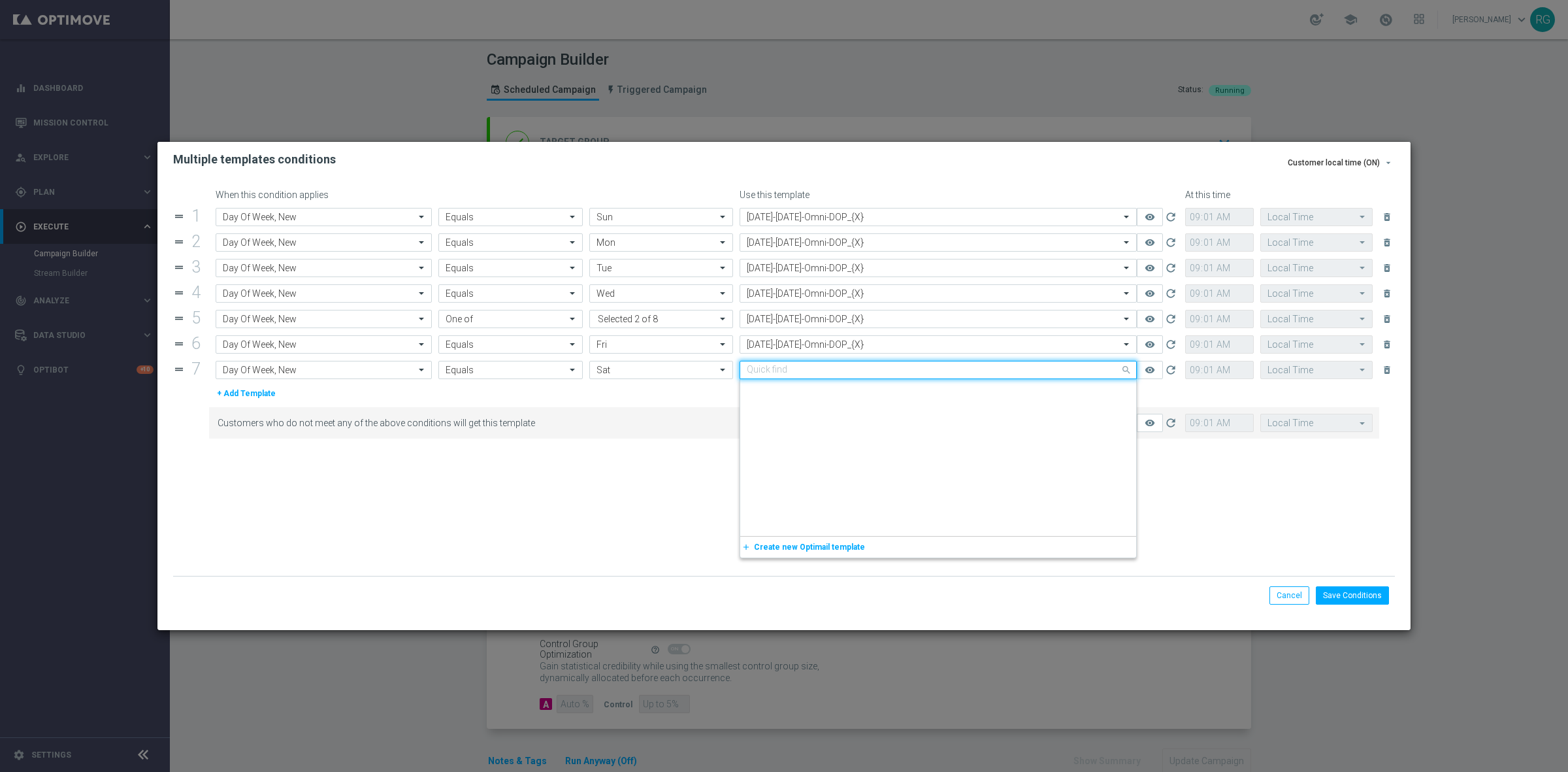
click at [814, 370] on input "text" at bounding box center [924, 370] width 357 height 11
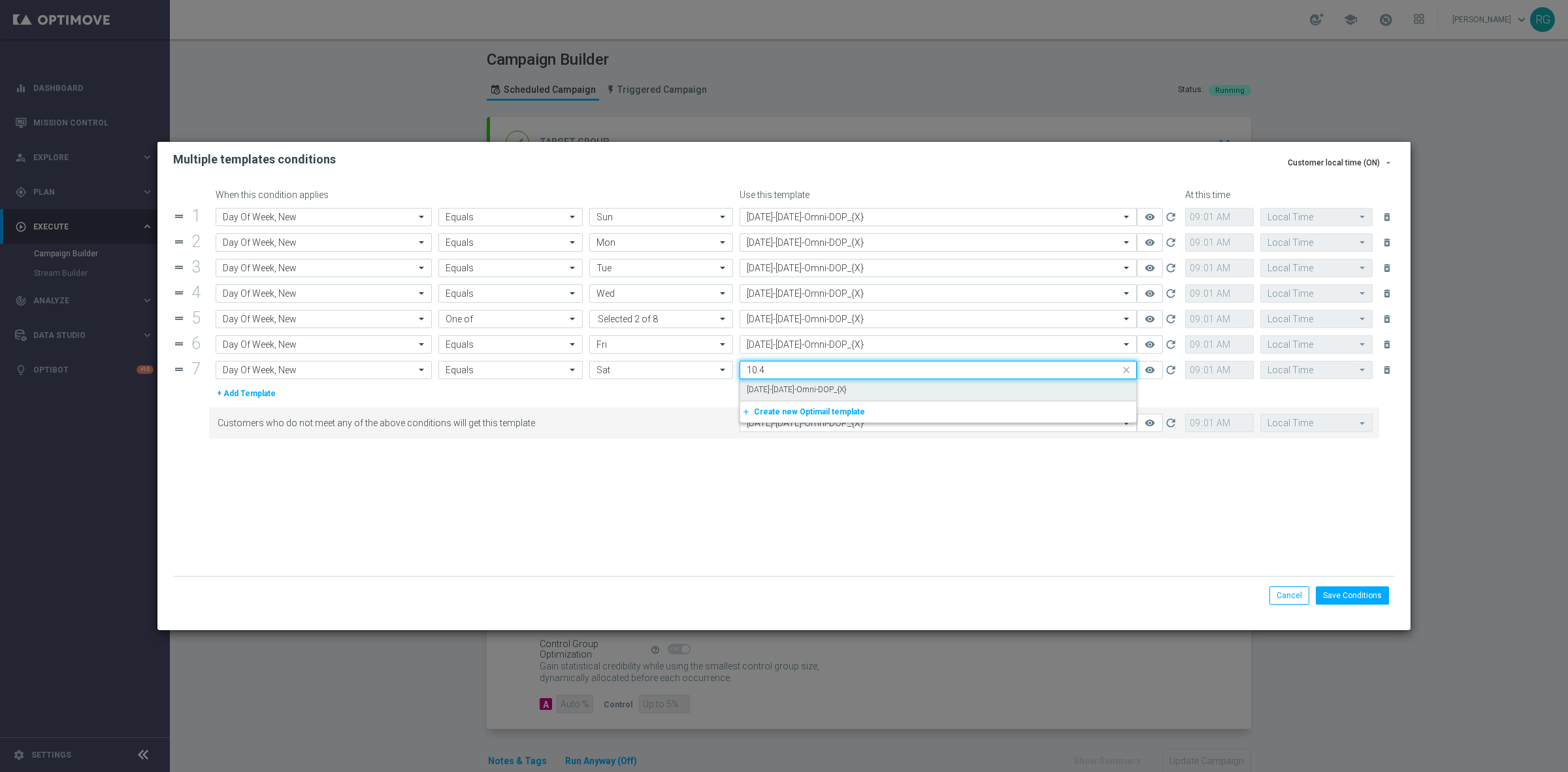
click at [814, 392] on label "[DATE]-[DATE]-Omni-DOP_{X}" at bounding box center [796, 389] width 100 height 11
type input "10.4"
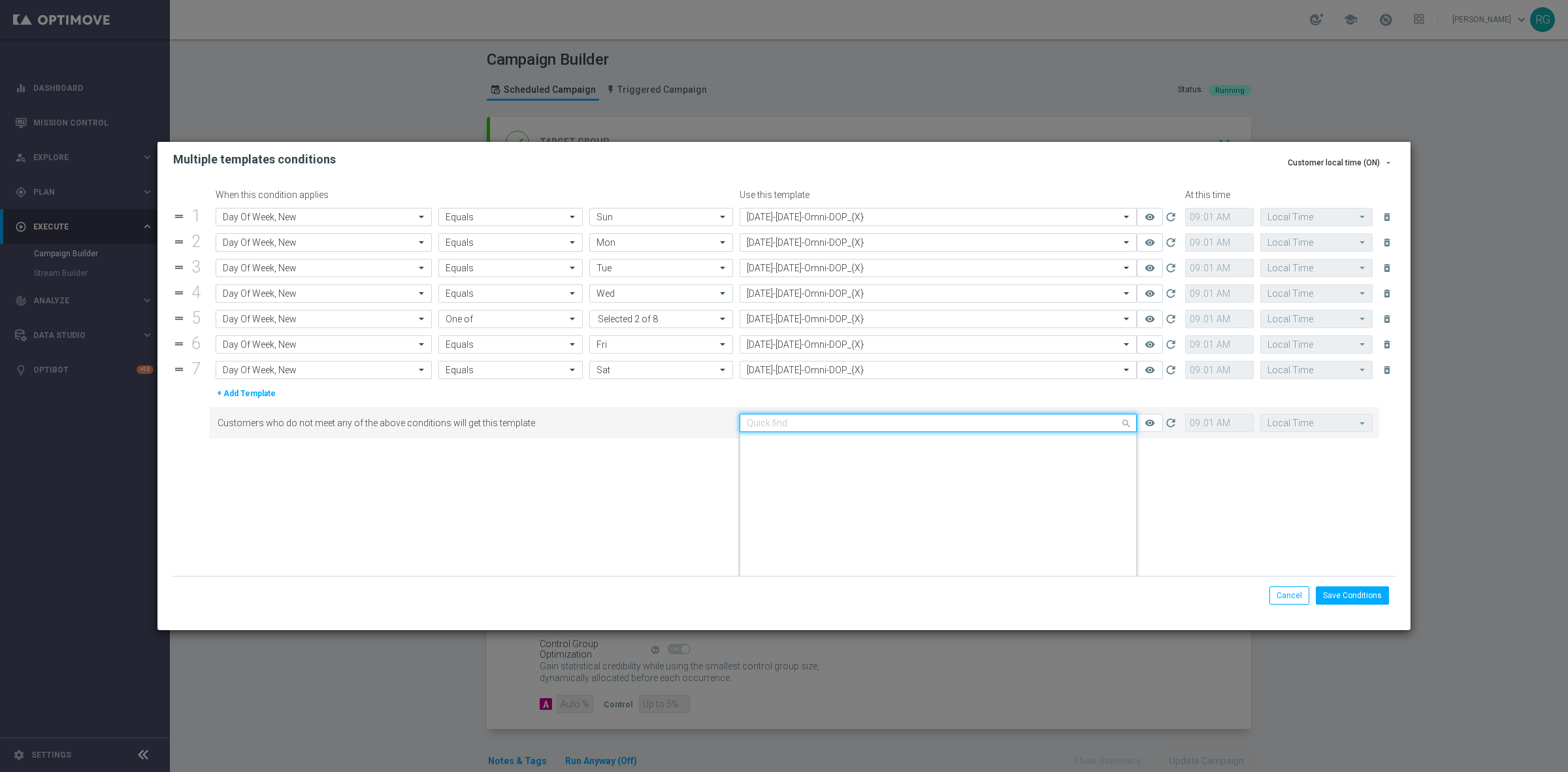
click at [821, 422] on input "text" at bounding box center [924, 423] width 357 height 11
click at [820, 441] on label "[DATE]-[DATE]-Omni-DOP_{X}" at bounding box center [796, 443] width 100 height 11
type input "10.4"
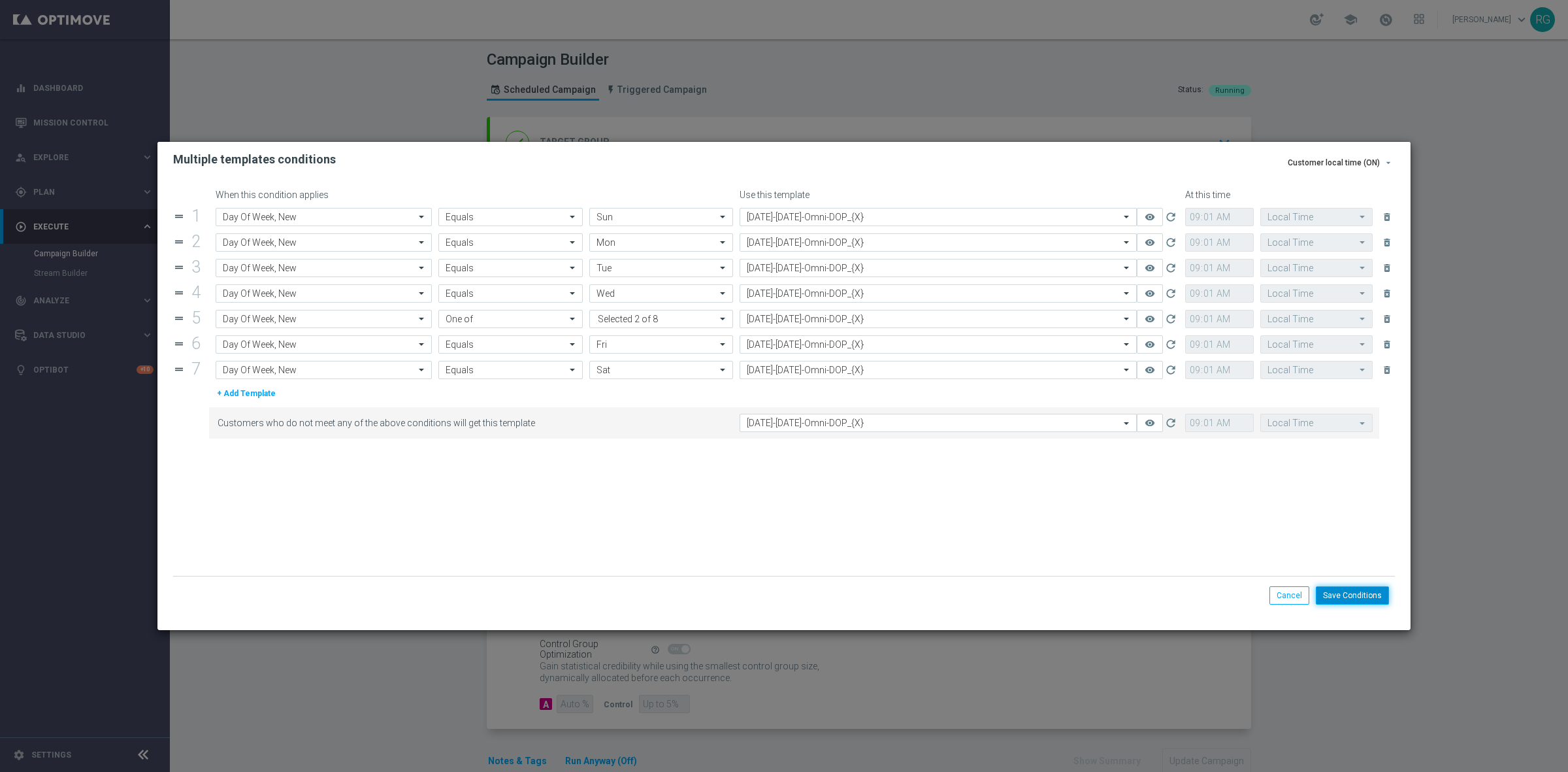
click at [1350, 596] on button "Save Conditions" at bounding box center [1351, 595] width 73 height 18
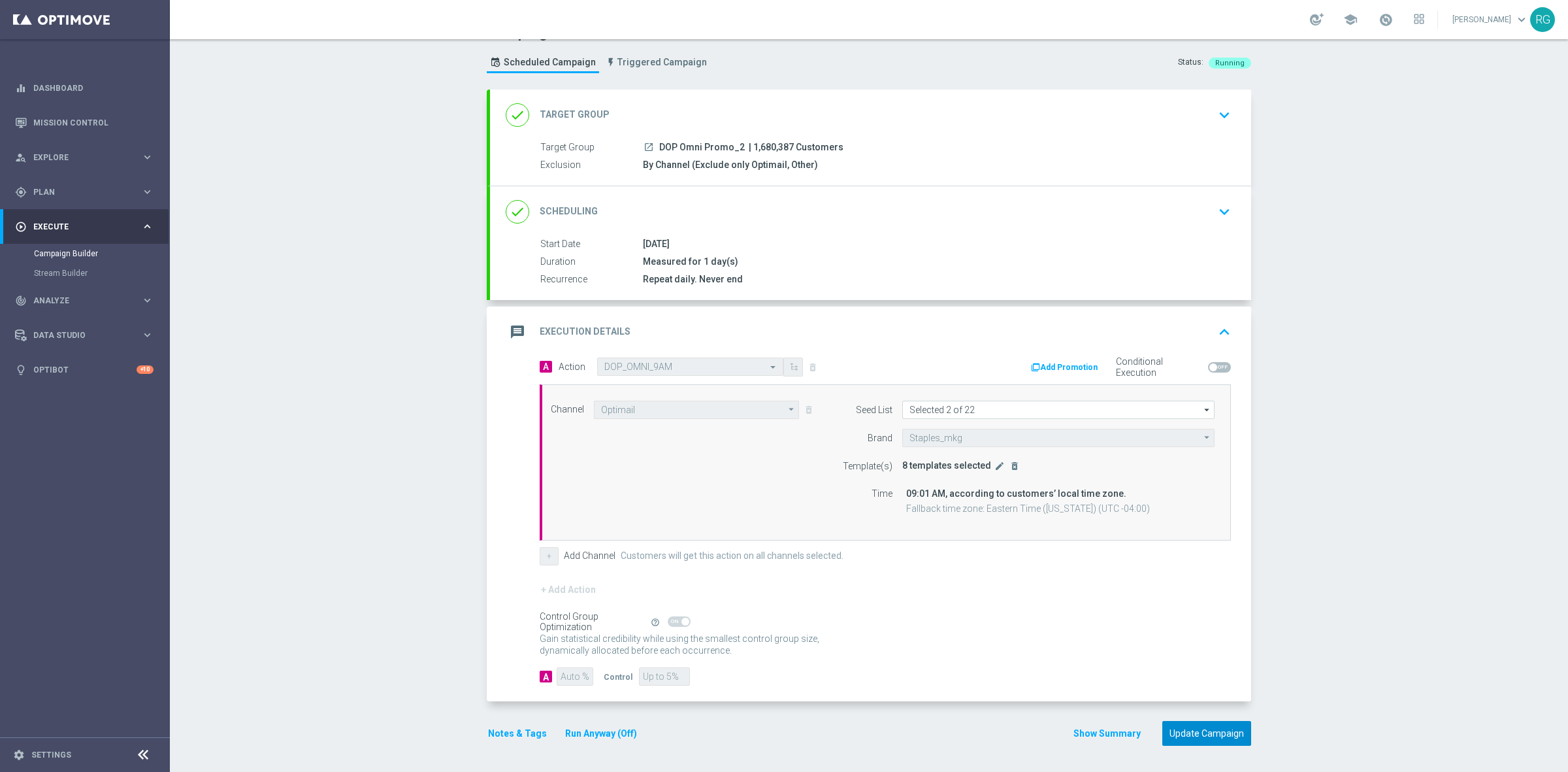
click at [1199, 726] on button "Update Campaign" at bounding box center [1206, 734] width 88 height 26
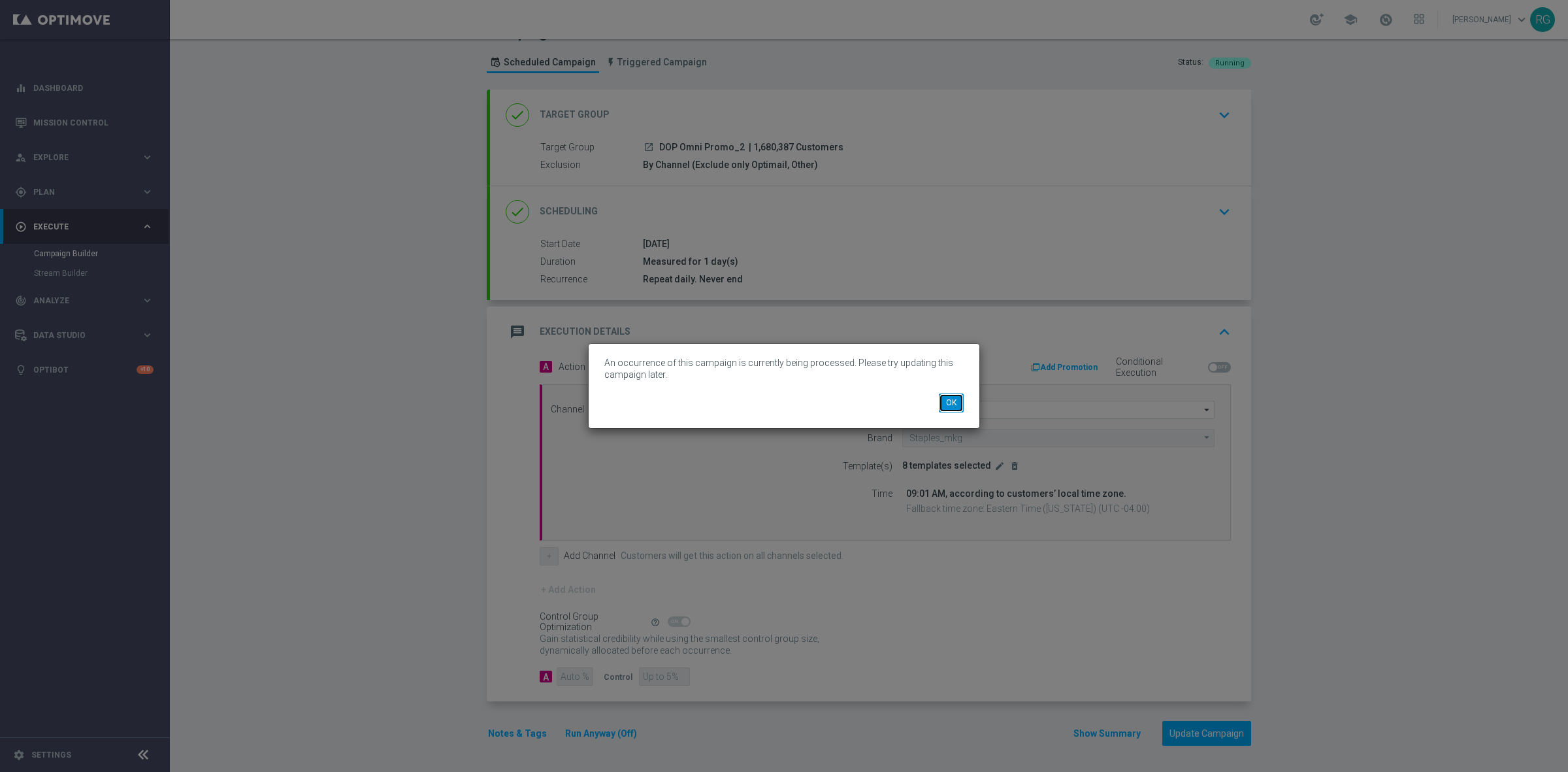
click at [948, 401] on button "OK" at bounding box center [951, 402] width 25 height 18
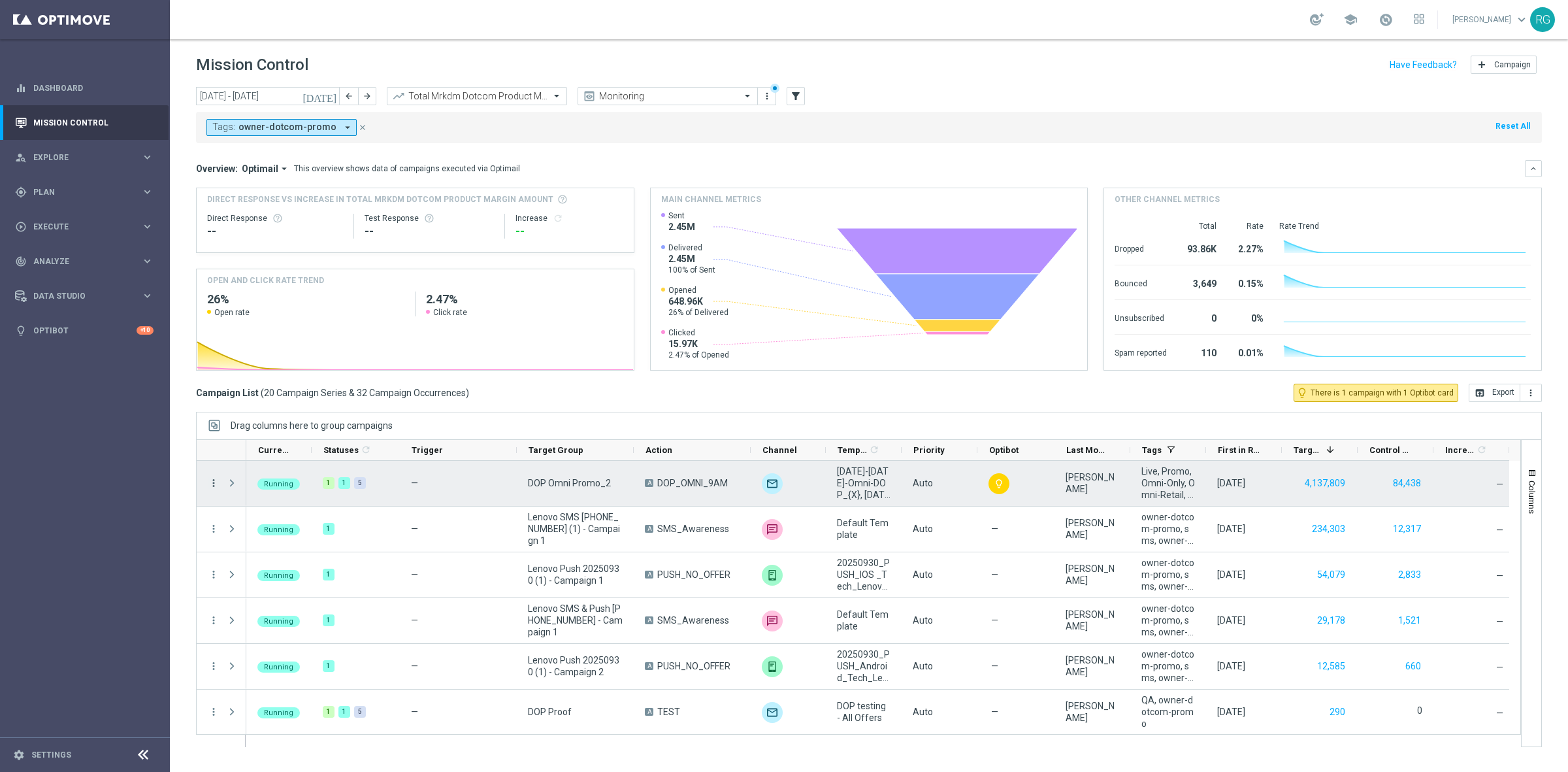
click at [213, 482] on icon "more_vert" at bounding box center [214, 483] width 12 height 12
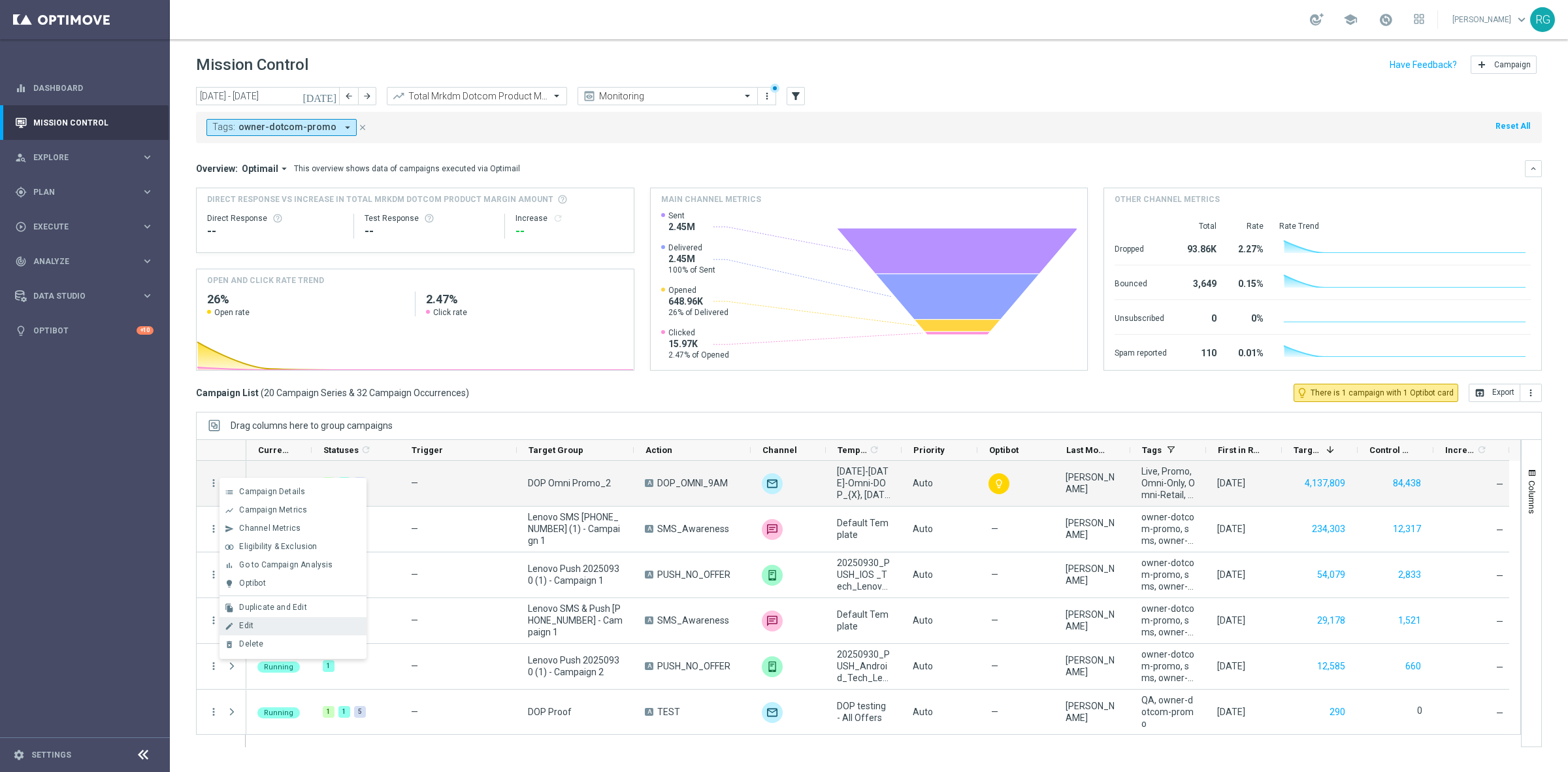
click at [235, 623] on div "edit" at bounding box center [229, 626] width 20 height 9
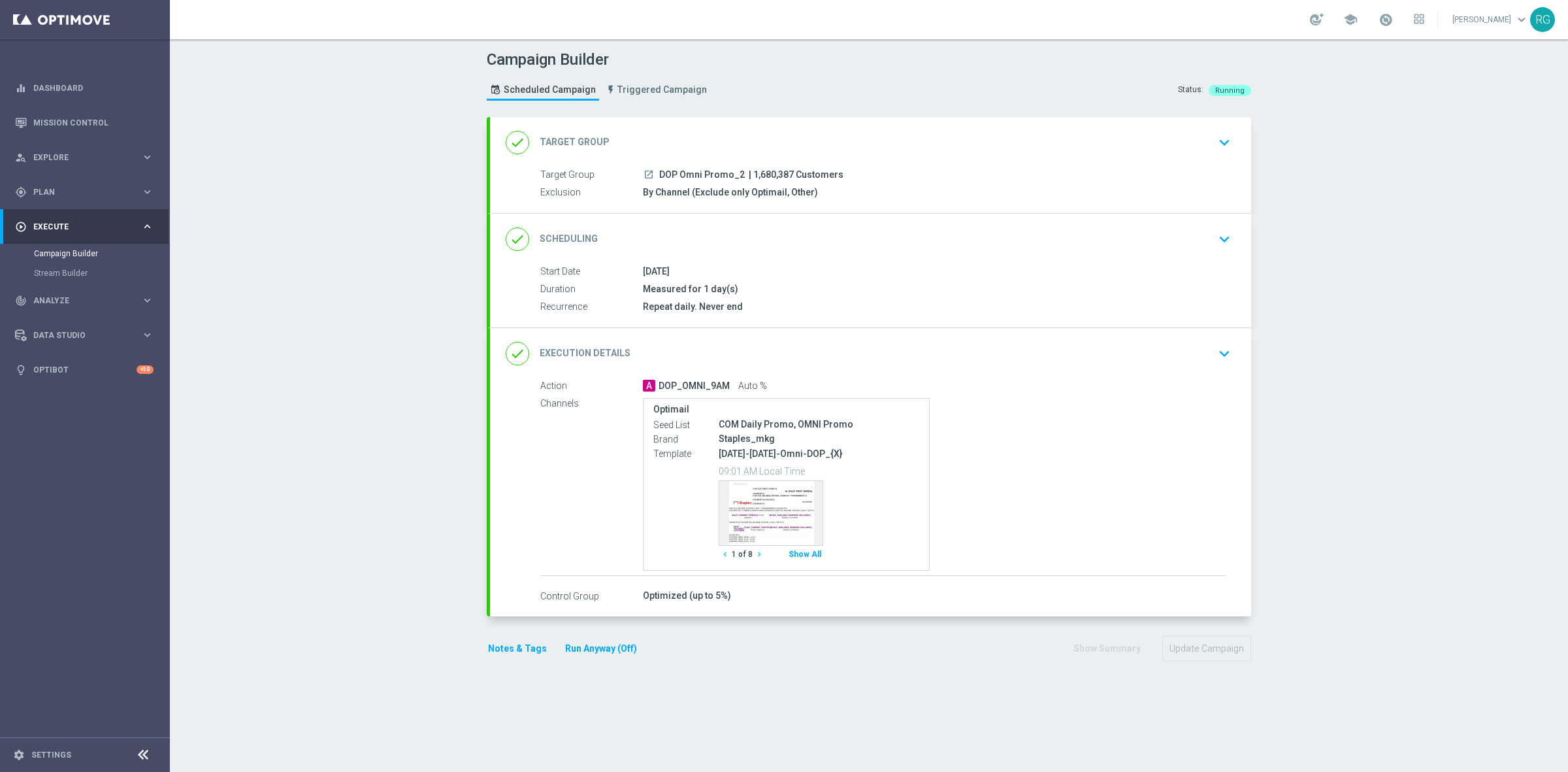
click at [1223, 351] on icon "keyboard_arrow_down" at bounding box center [1223, 353] width 20 height 20
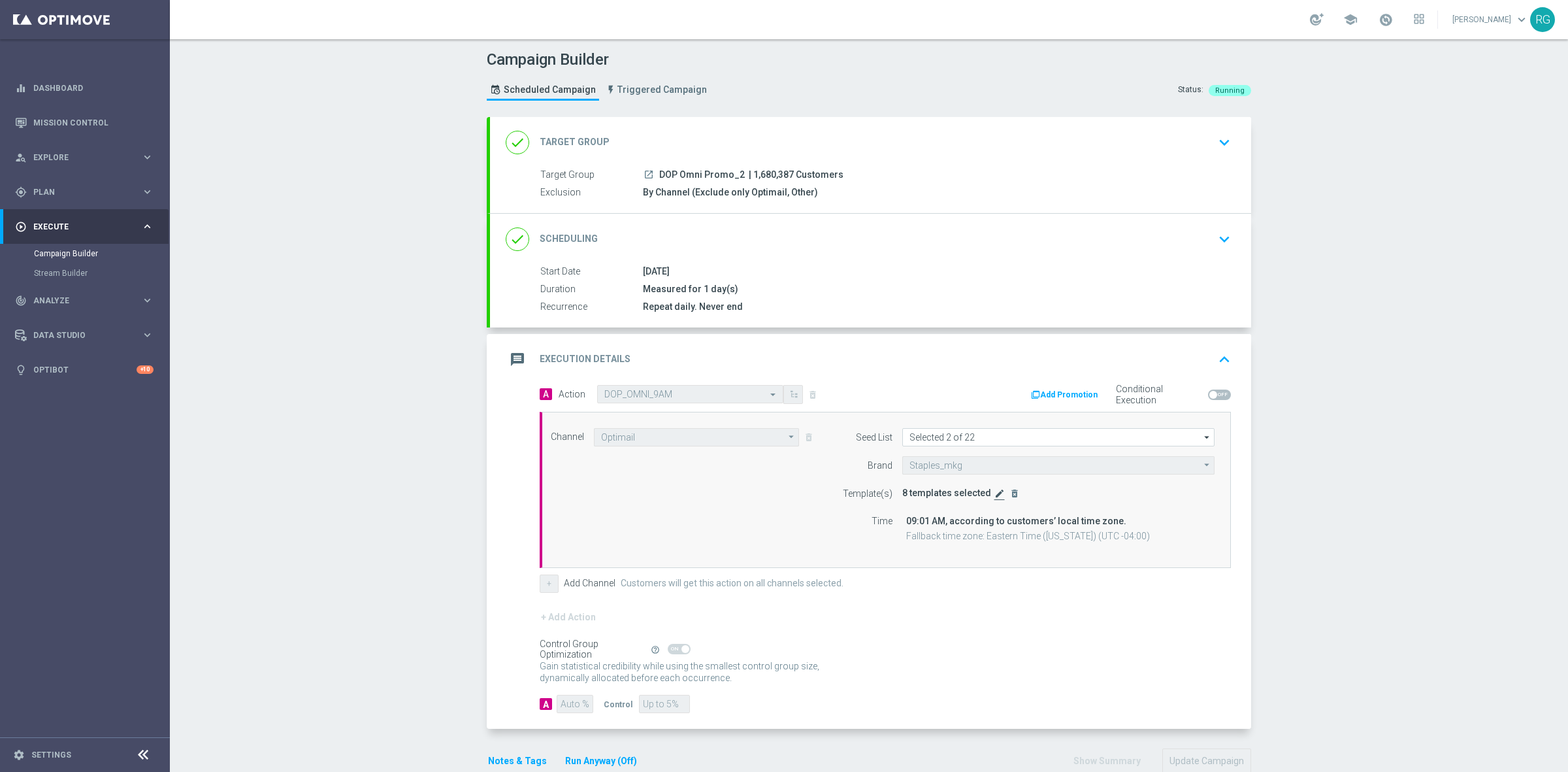
click at [994, 488] on icon "edit" at bounding box center [999, 493] width 10 height 10
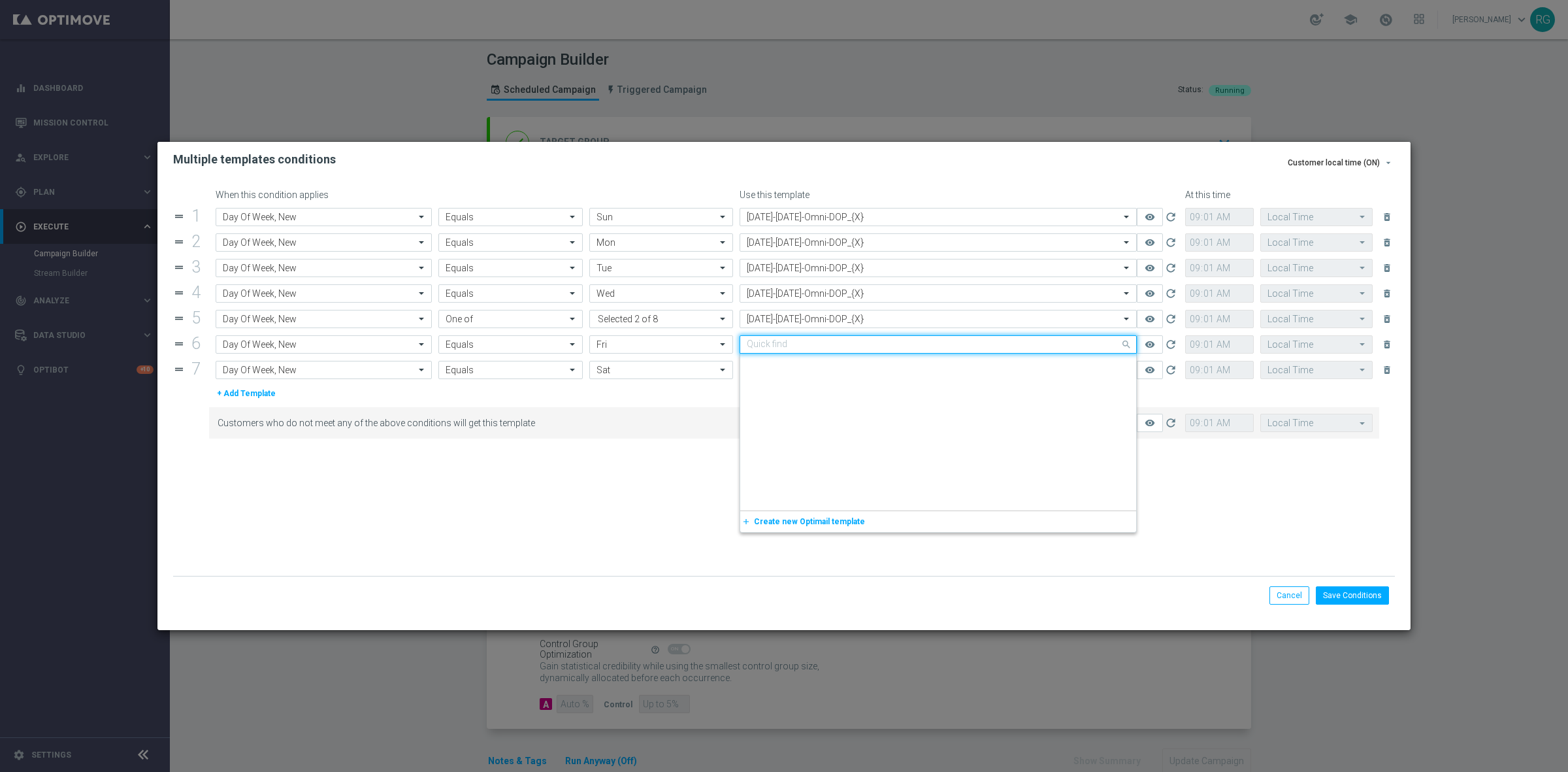
click at [781, 345] on input "text" at bounding box center [924, 345] width 357 height 11
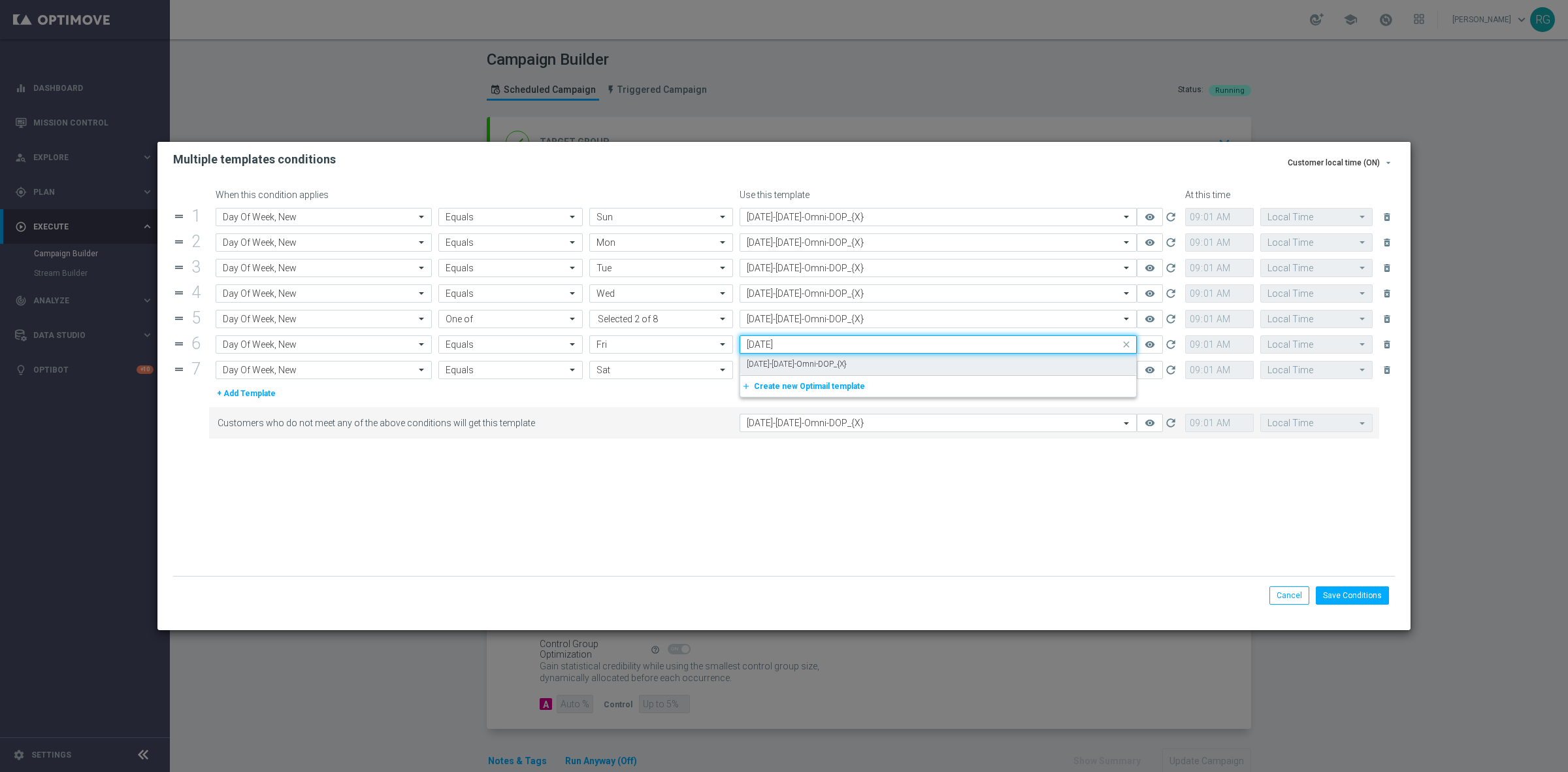
click at [801, 364] on label "[DATE]-[DATE]-Omni-DOP_{X}" at bounding box center [796, 364] width 100 height 11
type input "[DATE]"
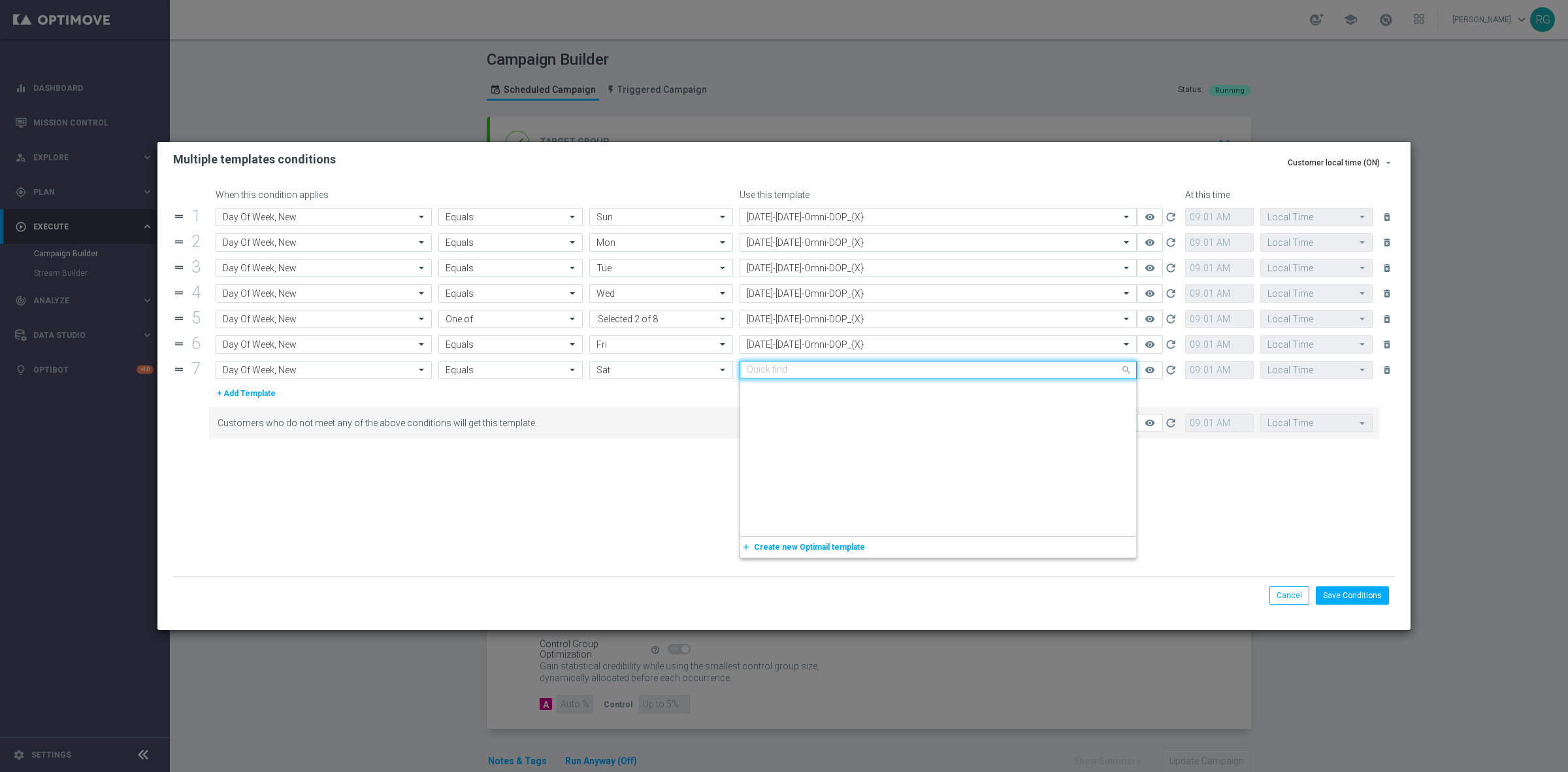
click at [814, 375] on input "text" at bounding box center [924, 370] width 357 height 11
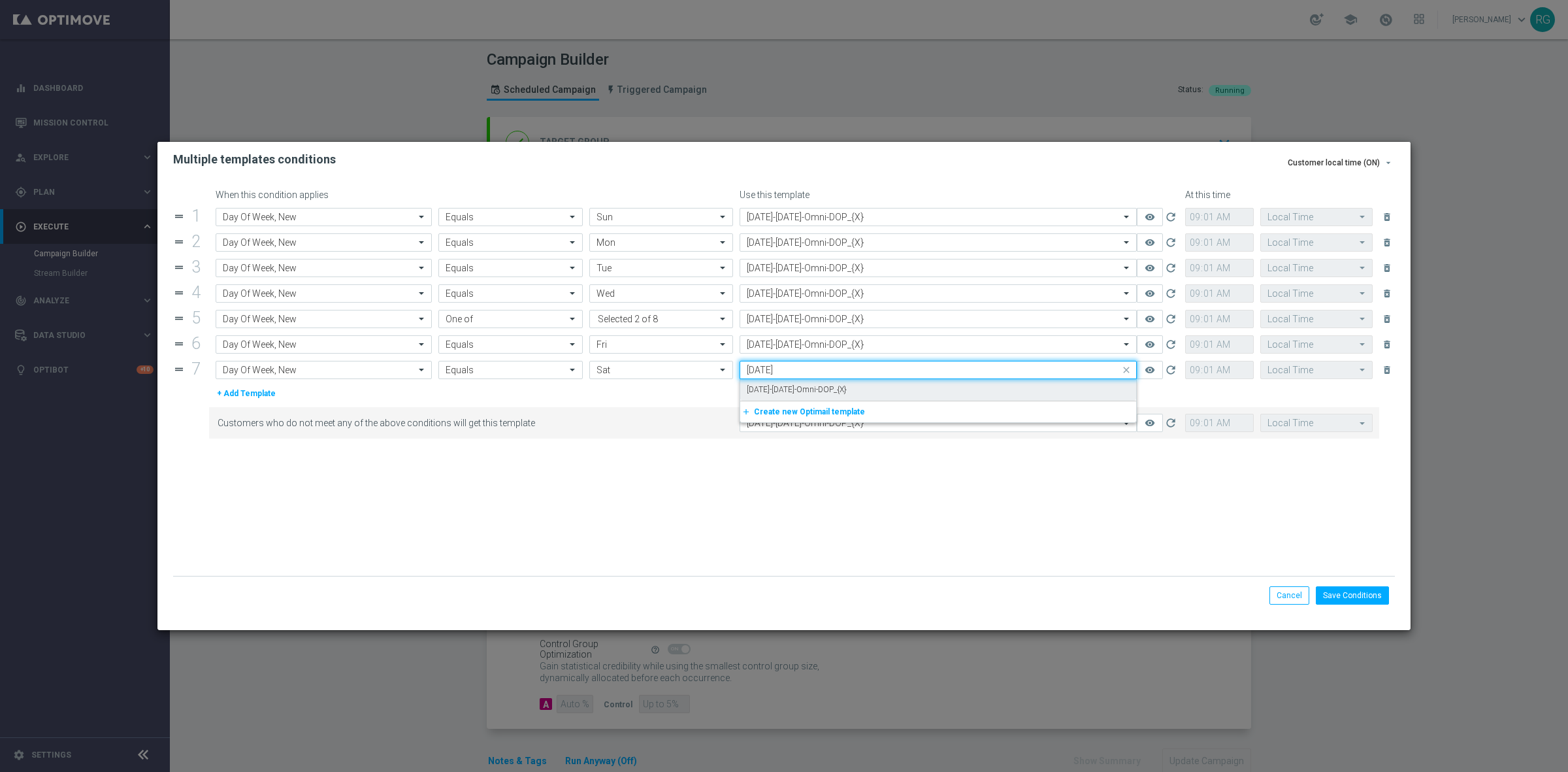
click at [814, 380] on div "[DATE]-[DATE]-Omni-DOP_{X}" at bounding box center [938, 389] width 383 height 21
type input "[DATE]"
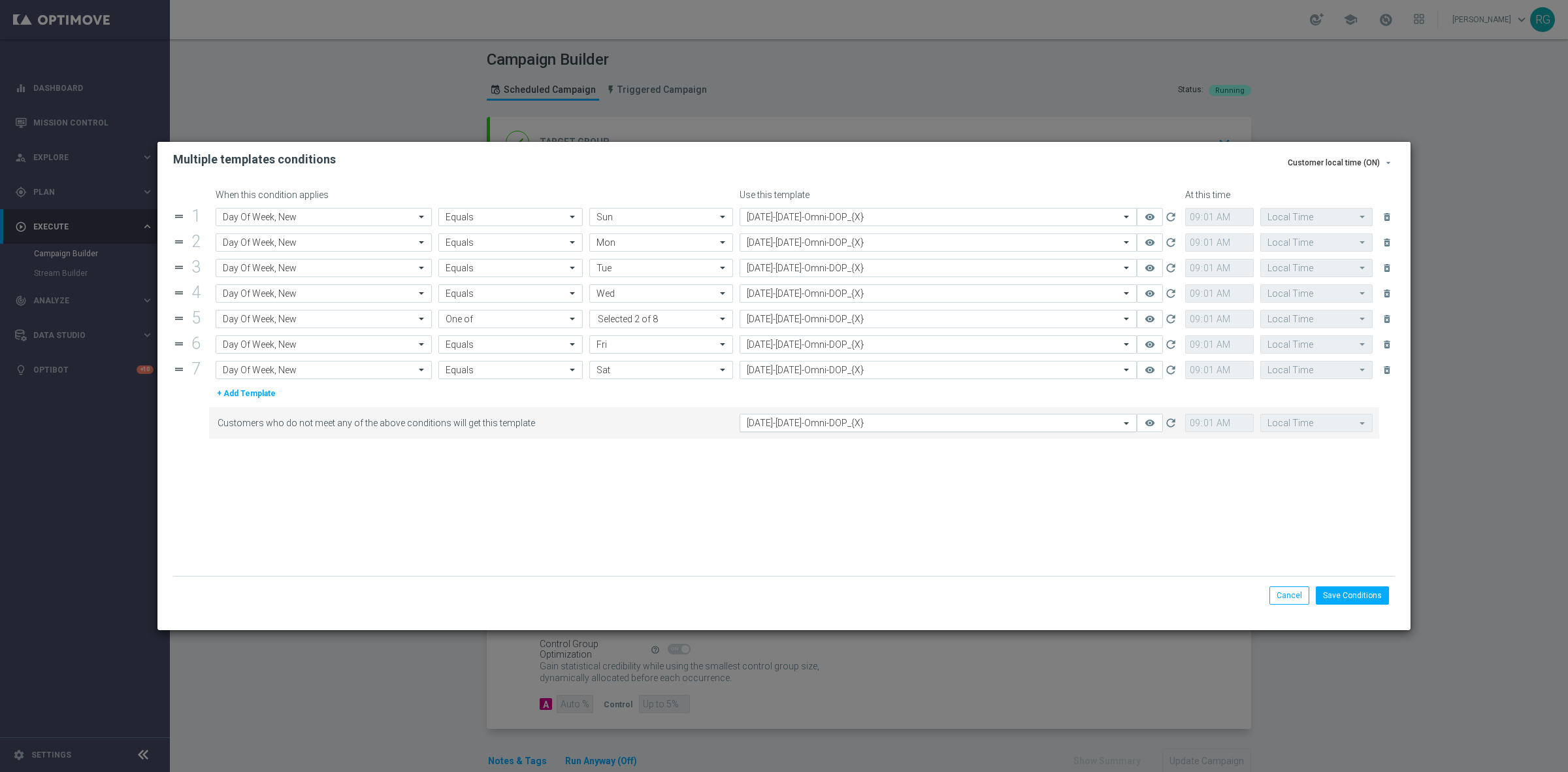
click at [845, 429] on input "text" at bounding box center [924, 423] width 357 height 11
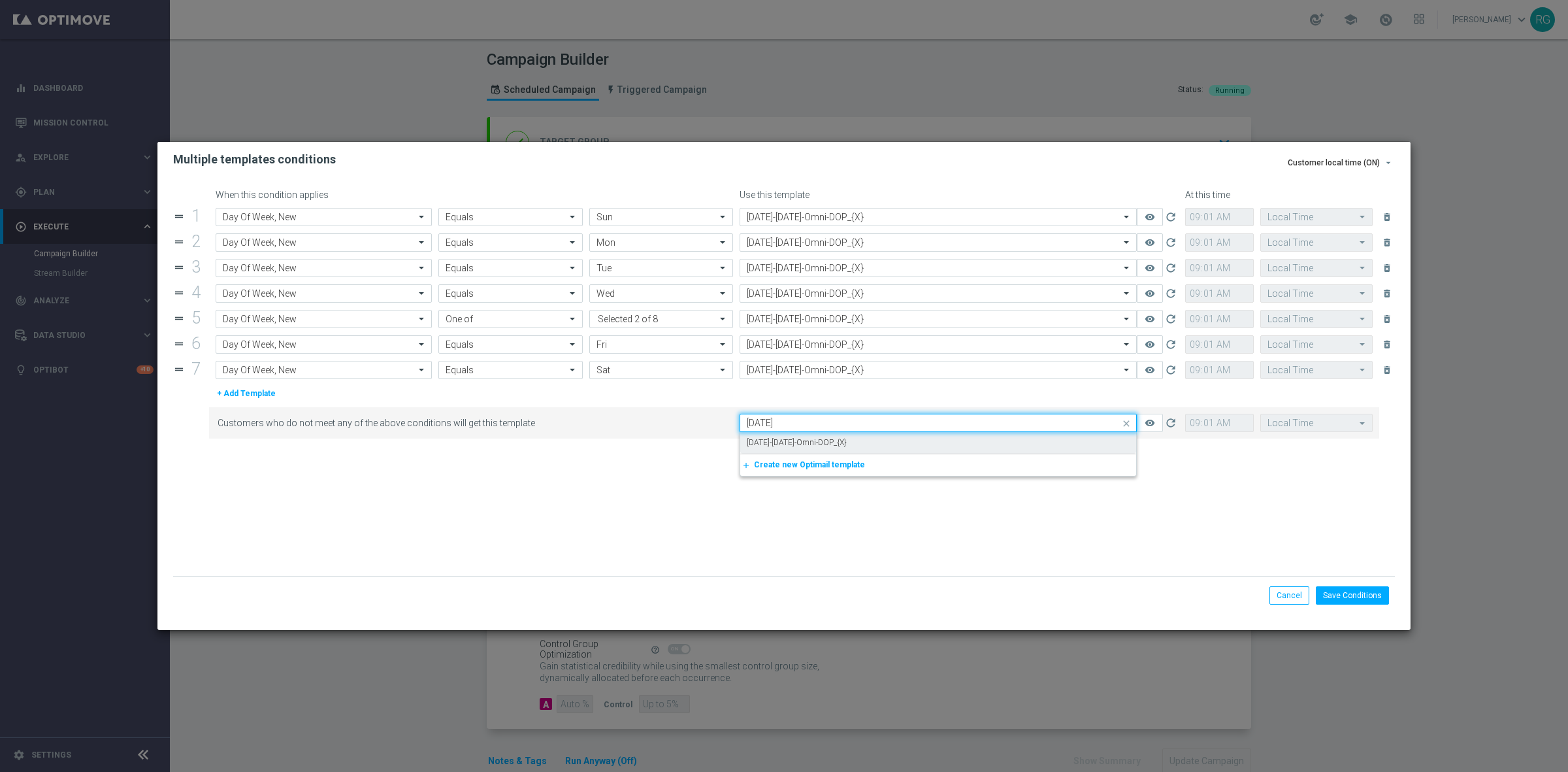
click at [840, 436] on div "[DATE]-[DATE]-Omni-DOP_{X}" at bounding box center [938, 443] width 383 height 21
type input "[DATE]"
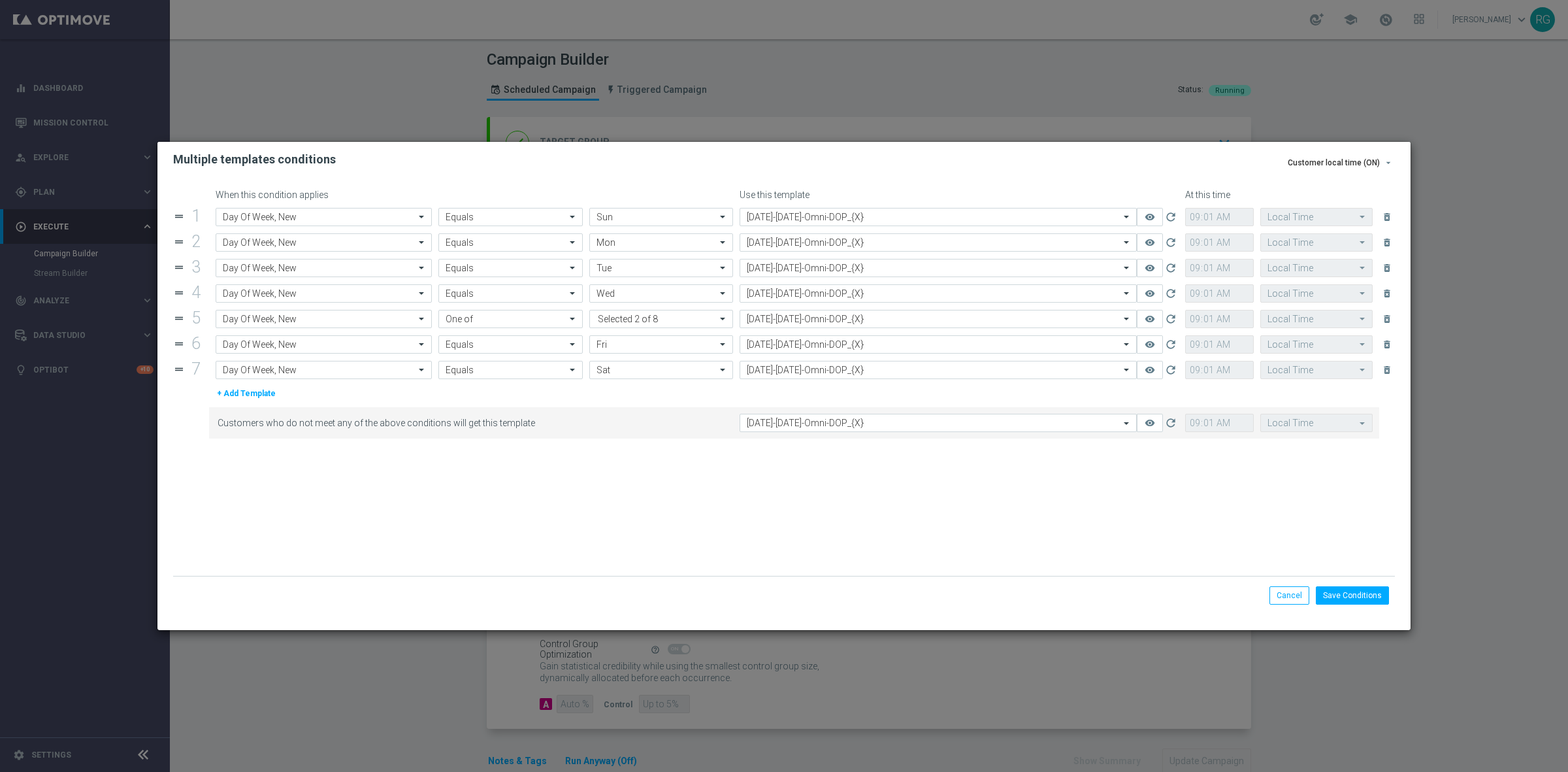
click at [1225, 490] on form "When this condition applies Use this template At this time drag_handle 1 Attrib…" at bounding box center [784, 382] width 1222 height 386
click at [1344, 587] on button "Save Conditions" at bounding box center [1351, 595] width 73 height 18
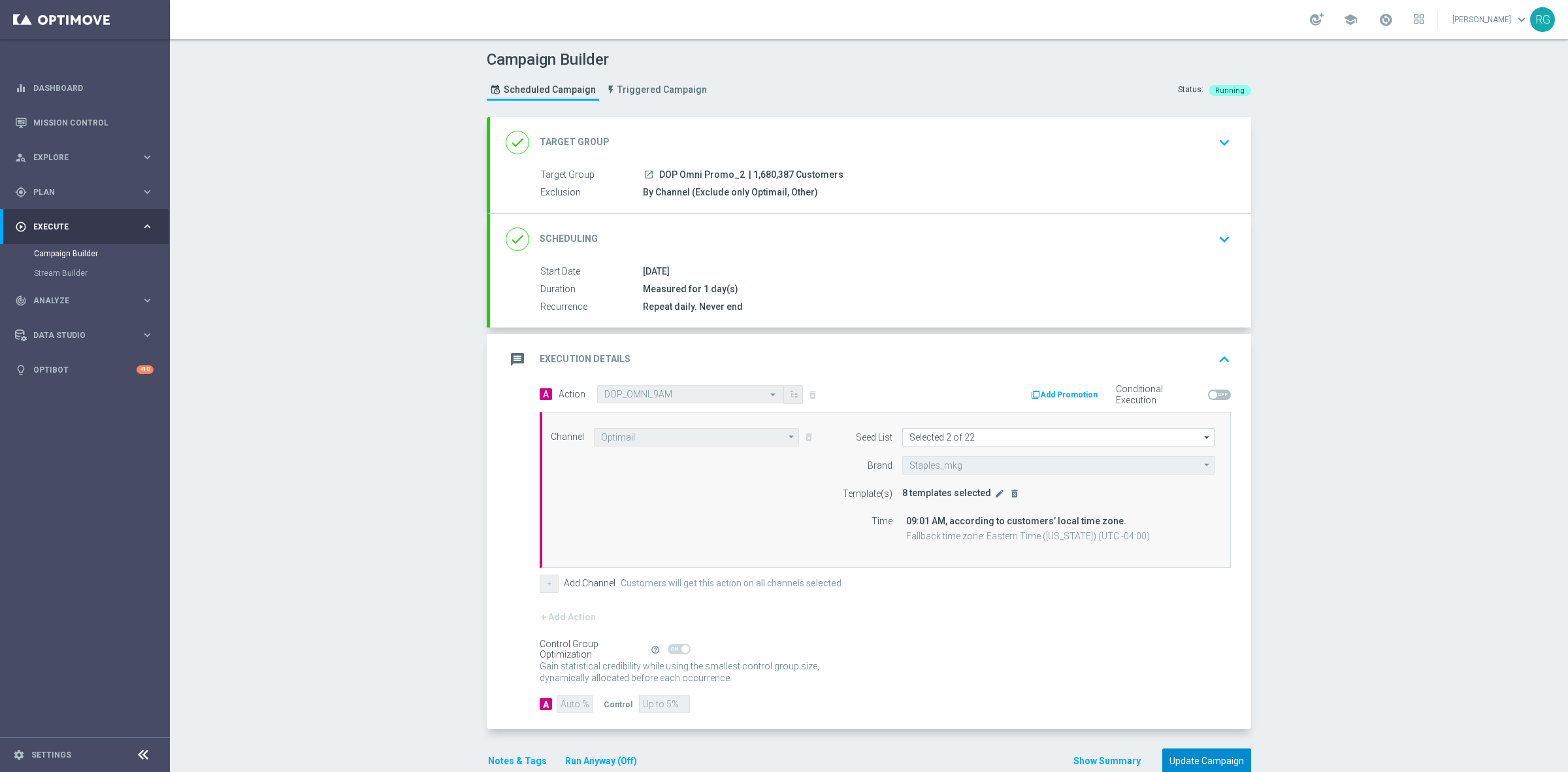
click at [1174, 750] on button "Update Campaign" at bounding box center [1206, 762] width 88 height 26
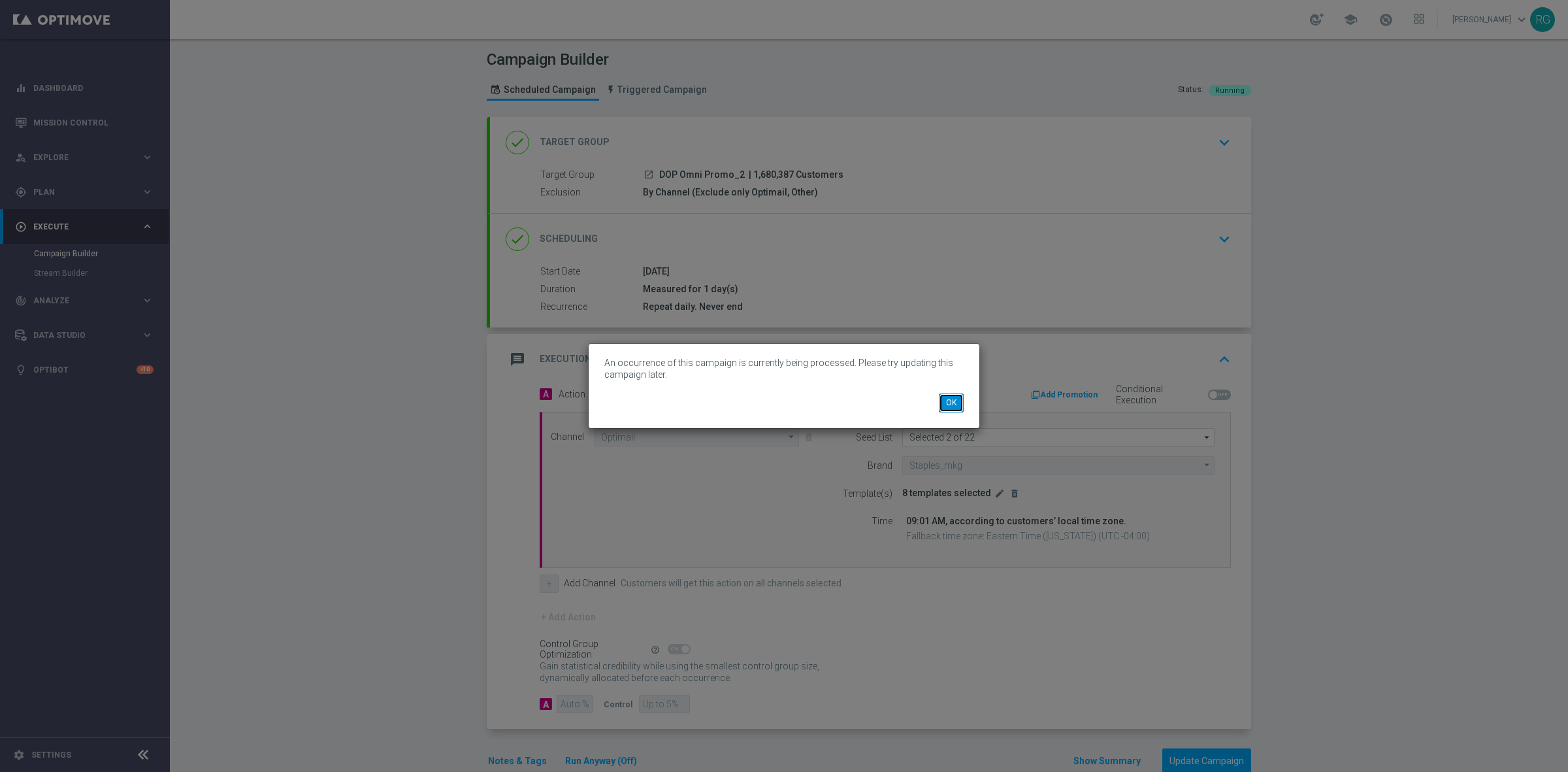
click at [958, 410] on button "OK" at bounding box center [951, 402] width 25 height 18
